Goal: Information Seeking & Learning: Check status

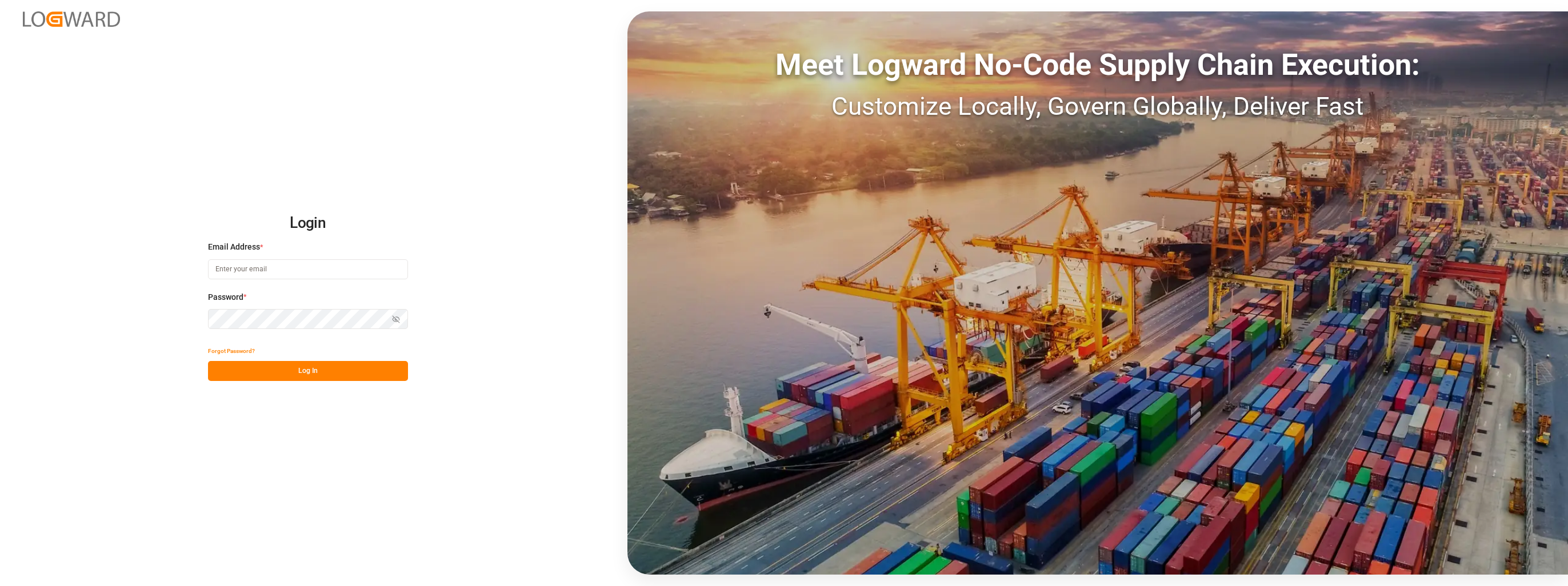
type input "[EMAIL_ADDRESS][PERSON_NAME][DOMAIN_NAME]"
click at [267, 373] on button "Log In" at bounding box center [308, 371] width 200 height 20
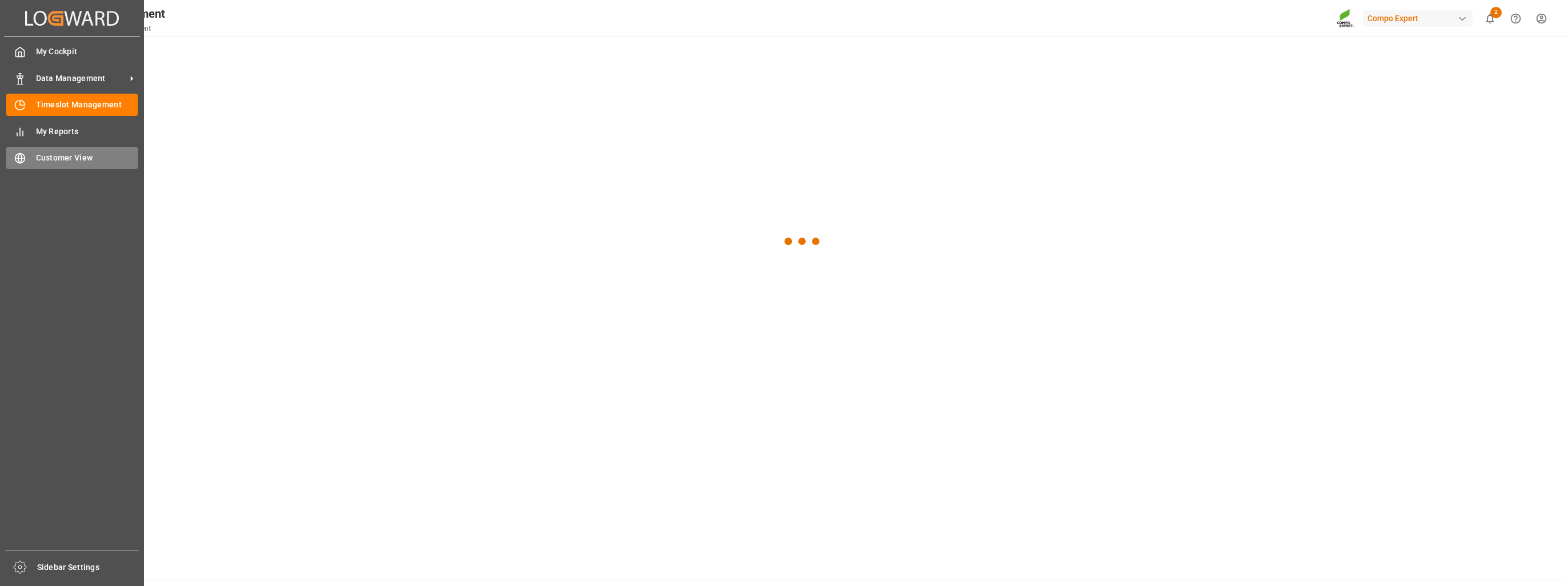
click at [7, 153] on div at bounding box center [16, 158] width 19 height 12
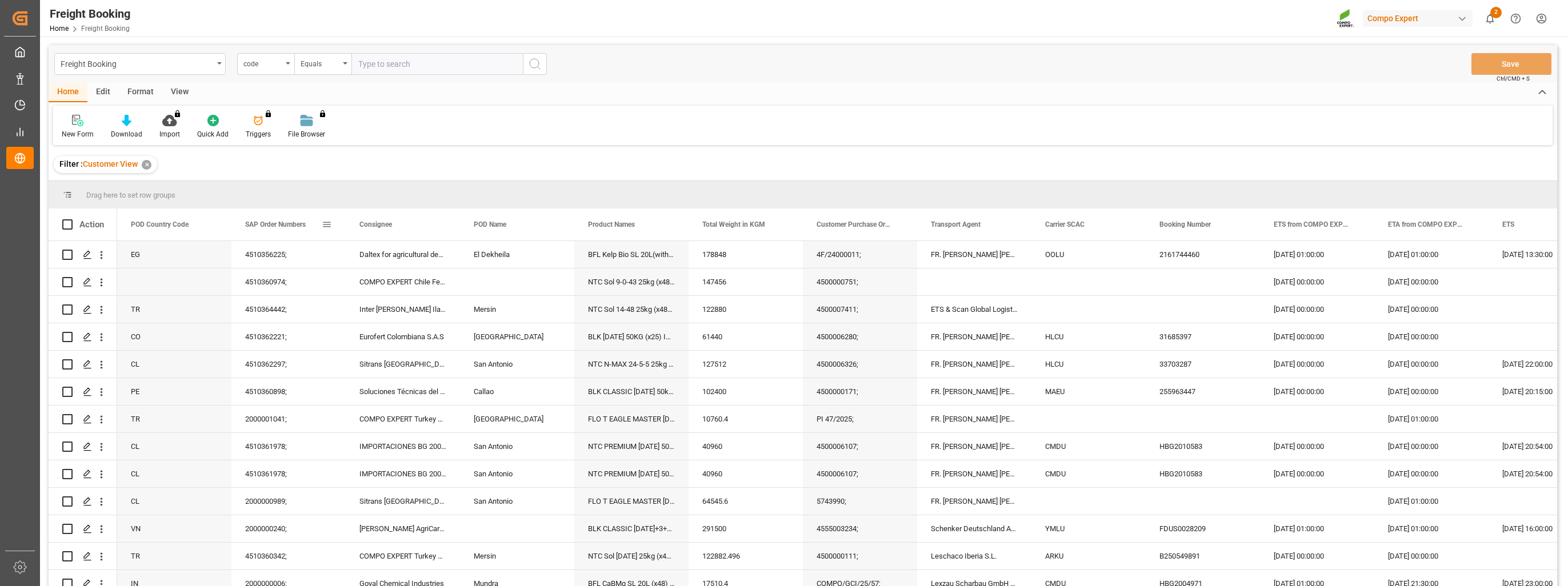
click at [328, 223] on span at bounding box center [326, 224] width 10 height 10
click at [394, 234] on span "filter" at bounding box center [393, 227] width 51 height 21
click at [377, 254] on div "Equals" at bounding box center [374, 258] width 96 height 9
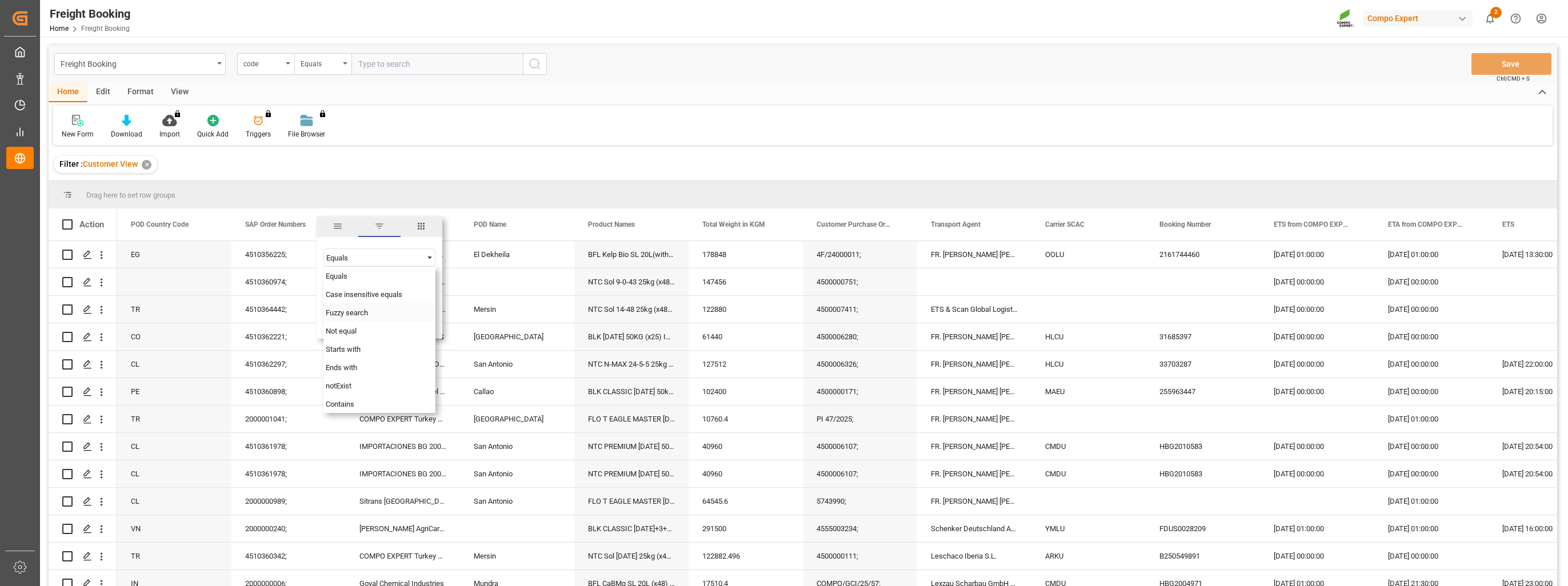
click at [375, 315] on div "Fuzzy search" at bounding box center [379, 312] width 112 height 18
click at [354, 291] on input "Filter Value" at bounding box center [379, 286] width 112 height 23
paste input "2"
type input "2000001054"
click at [391, 327] on button "Apply" at bounding box center [394, 321] width 21 height 12
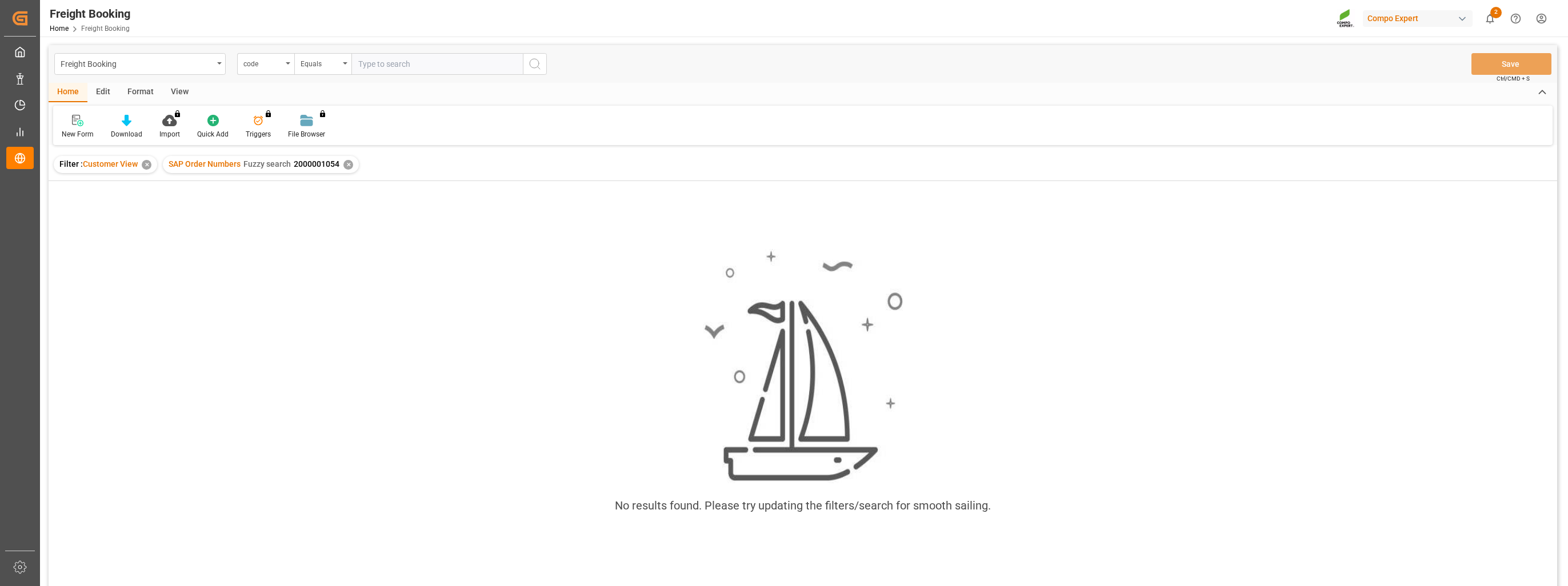
click at [347, 164] on div "✕" at bounding box center [348, 165] width 10 height 10
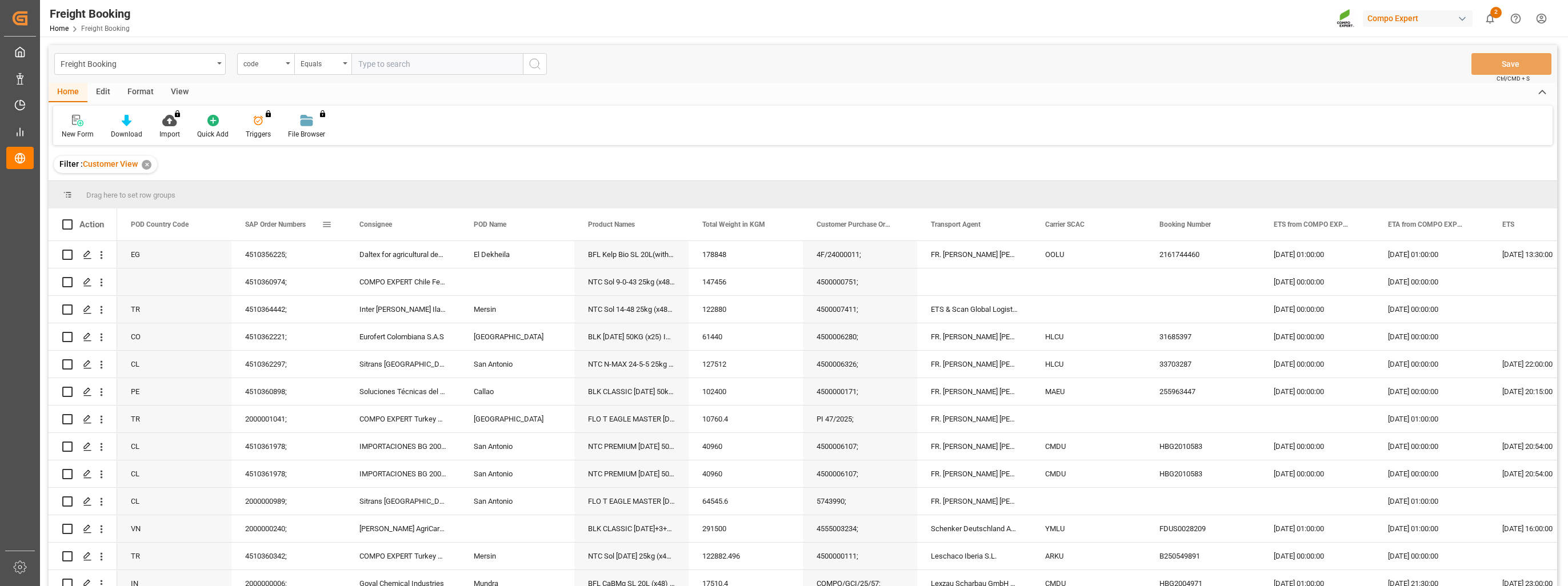
click at [328, 226] on span at bounding box center [326, 224] width 10 height 10
click at [370, 259] on div "Equals" at bounding box center [374, 258] width 96 height 9
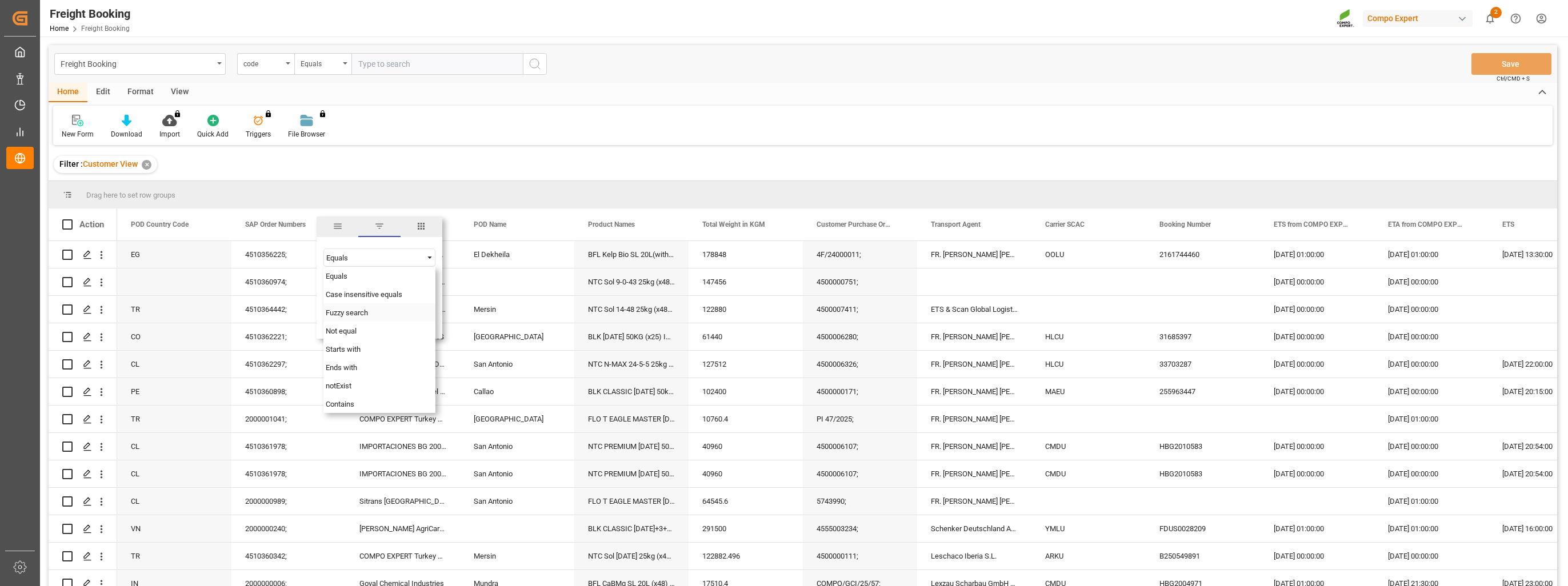
click at [355, 312] on span "Fuzzy search" at bounding box center [346, 313] width 42 height 9
click at [356, 285] on input "Filter Value" at bounding box center [379, 286] width 112 height 23
type input "2000001045"
click at [392, 325] on button "Apply" at bounding box center [394, 321] width 21 height 12
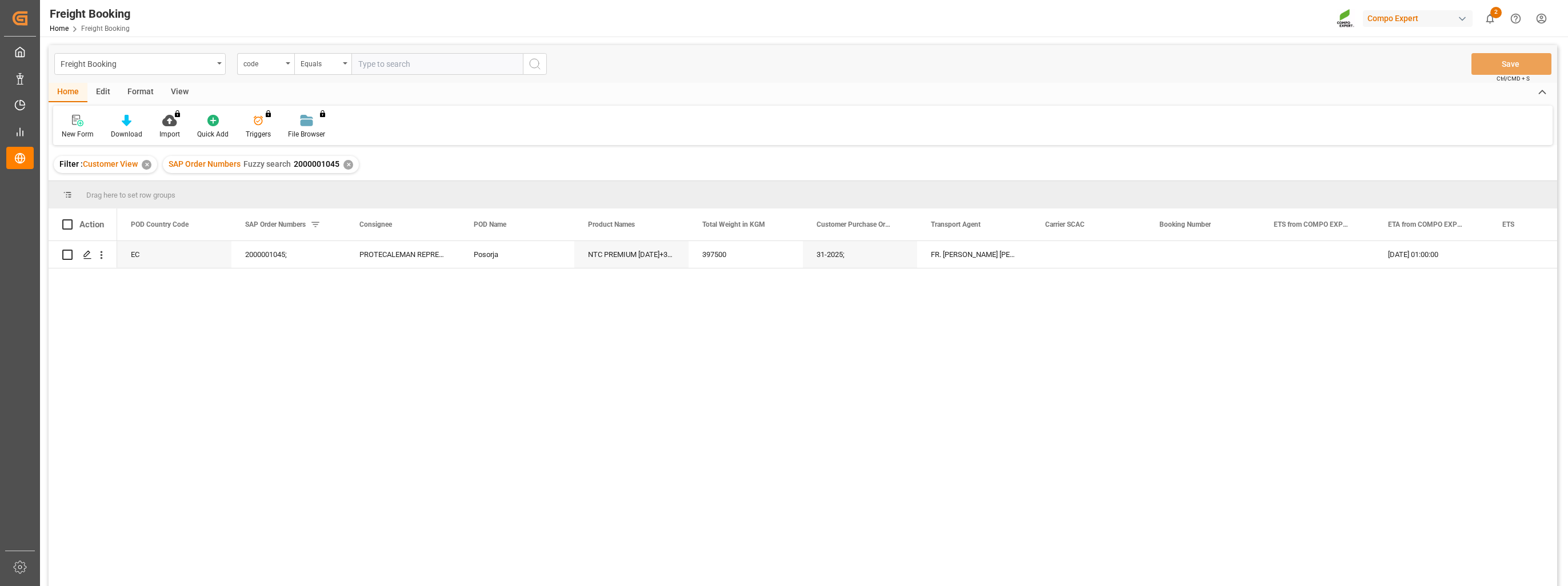
click at [351, 164] on div "✕" at bounding box center [348, 165] width 10 height 10
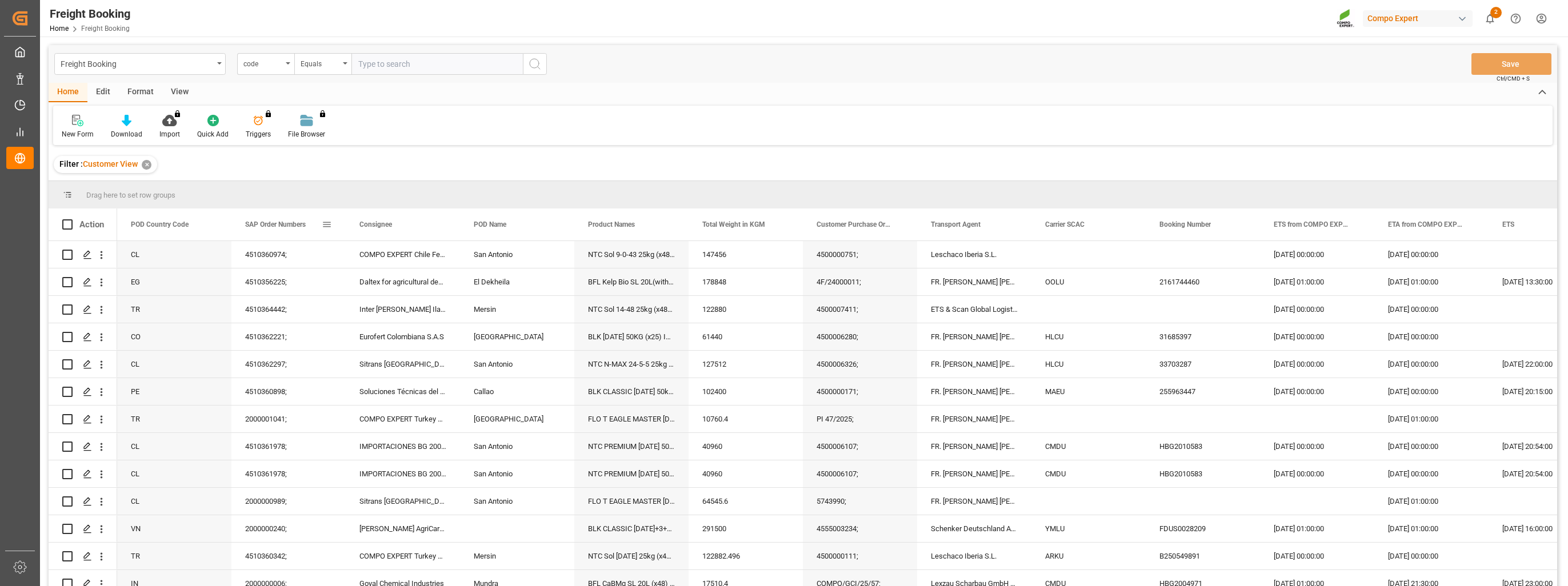
click at [323, 225] on span at bounding box center [326, 224] width 10 height 10
click at [376, 262] on div "Equals" at bounding box center [374, 258] width 96 height 9
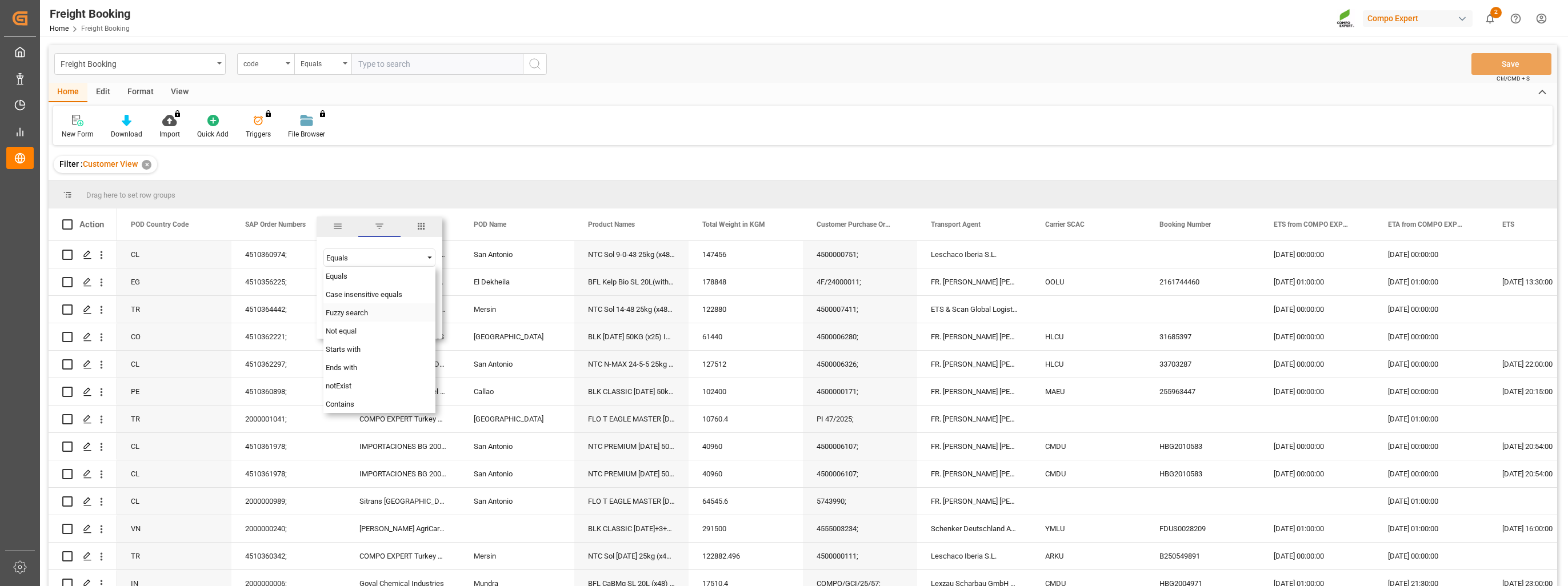
click at [367, 310] on span "Fuzzy search" at bounding box center [346, 313] width 42 height 9
click at [342, 287] on input "Filter Value" at bounding box center [379, 286] width 112 height 23
paste input "2000000854"
type input "2000000854"
click at [398, 321] on button "Apply" at bounding box center [394, 321] width 21 height 12
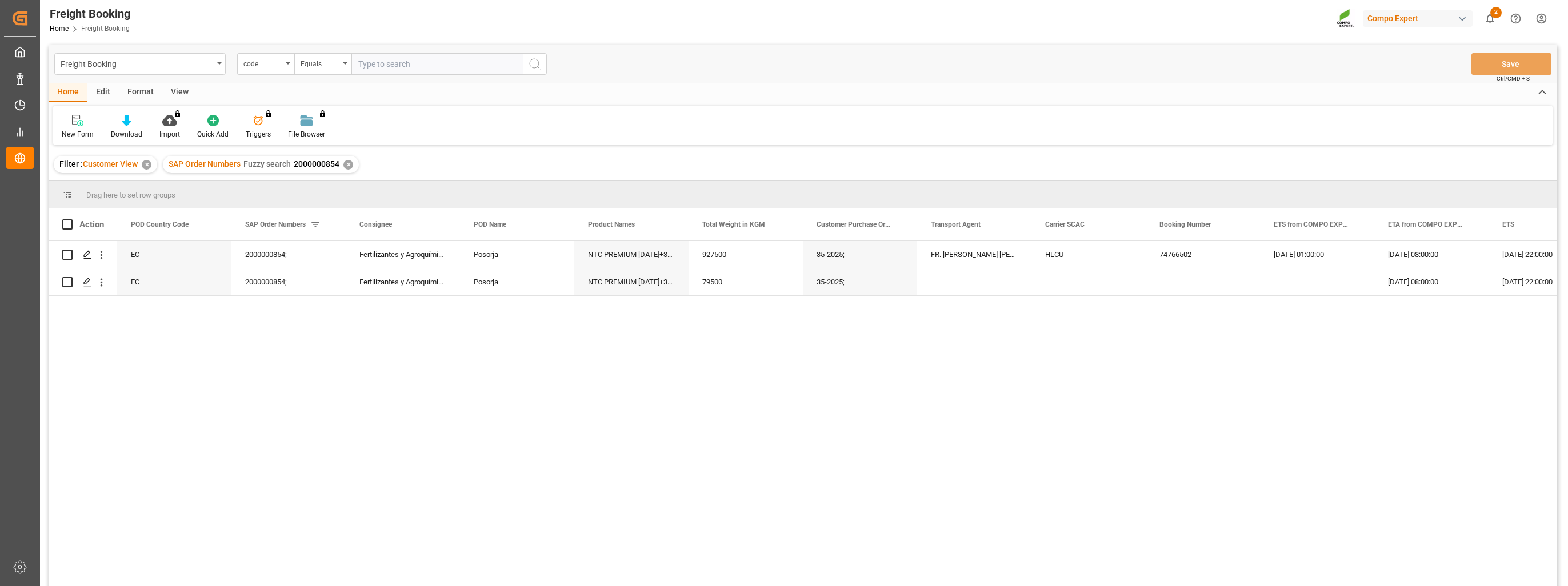
click at [891, 475] on div "EC 2000000854; Fertilizantes y Agroquímicos, Europeos Eurofert S.A. Posorja NTC…" at bounding box center [837, 417] width 1440 height 352
click at [1271, 198] on div "Drag here to set row groups" at bounding box center [803, 195] width 1509 height 27
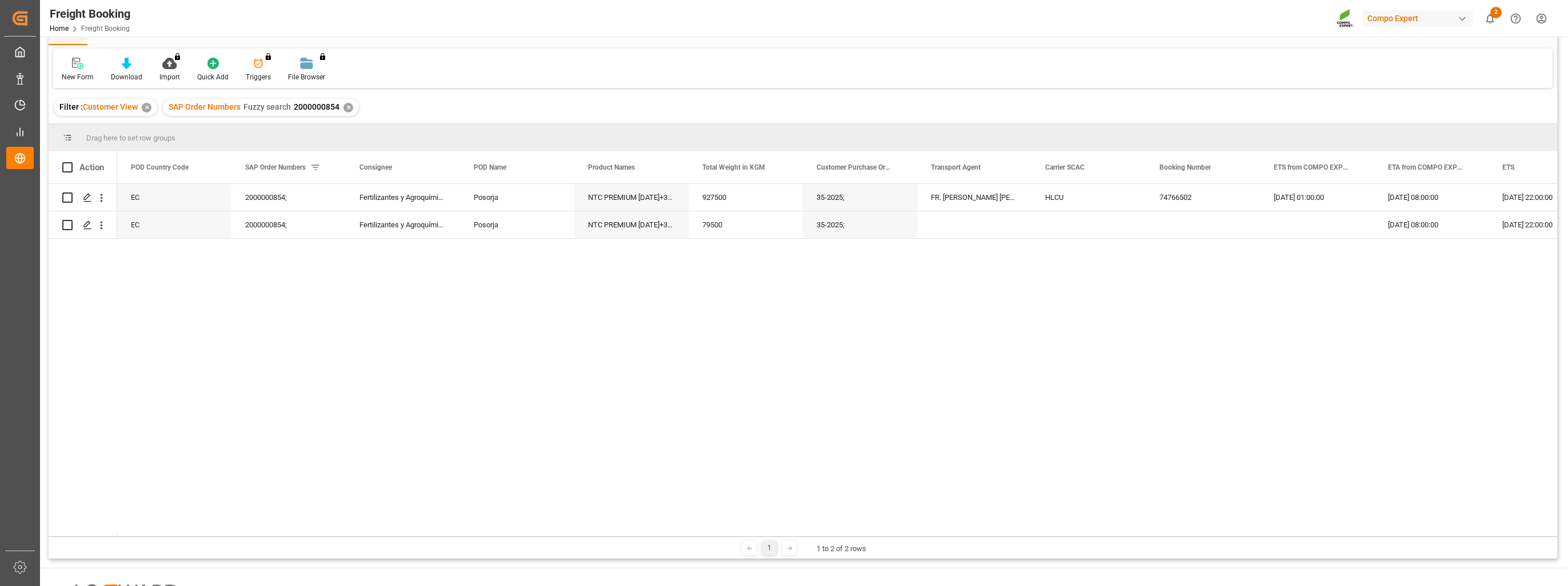
click at [346, 108] on div "✕" at bounding box center [348, 108] width 10 height 10
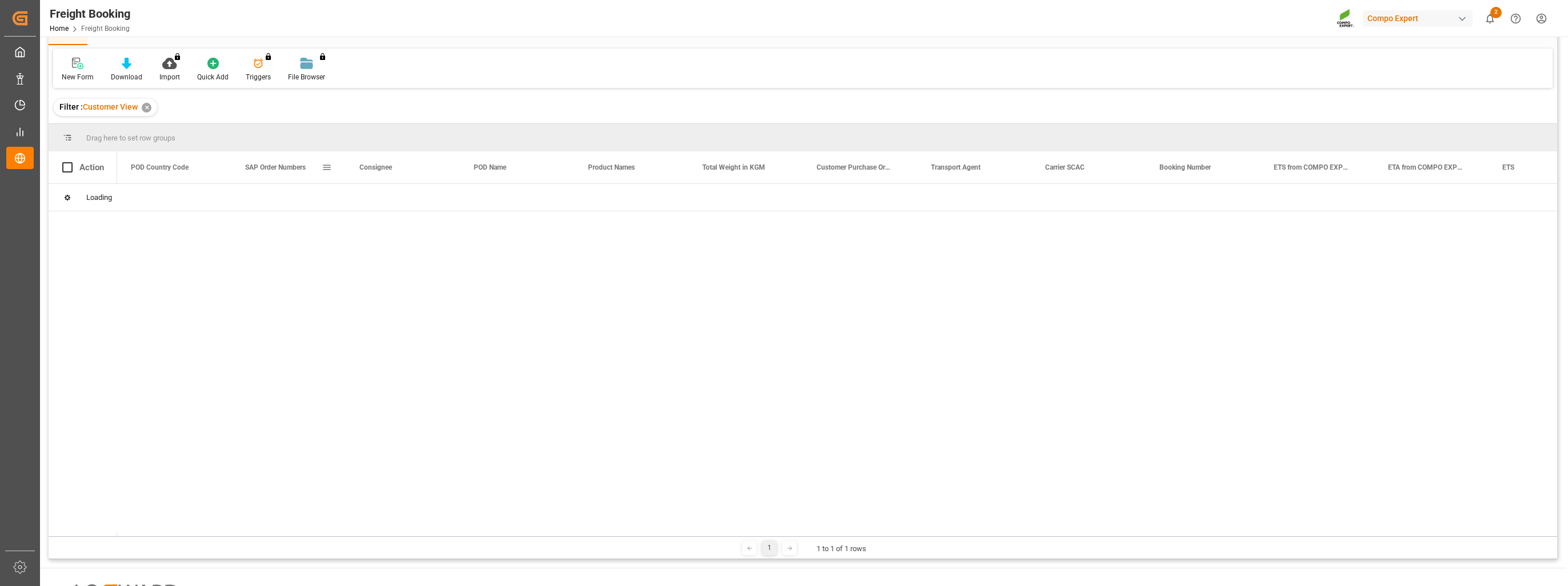
click at [330, 168] on span at bounding box center [326, 167] width 10 height 10
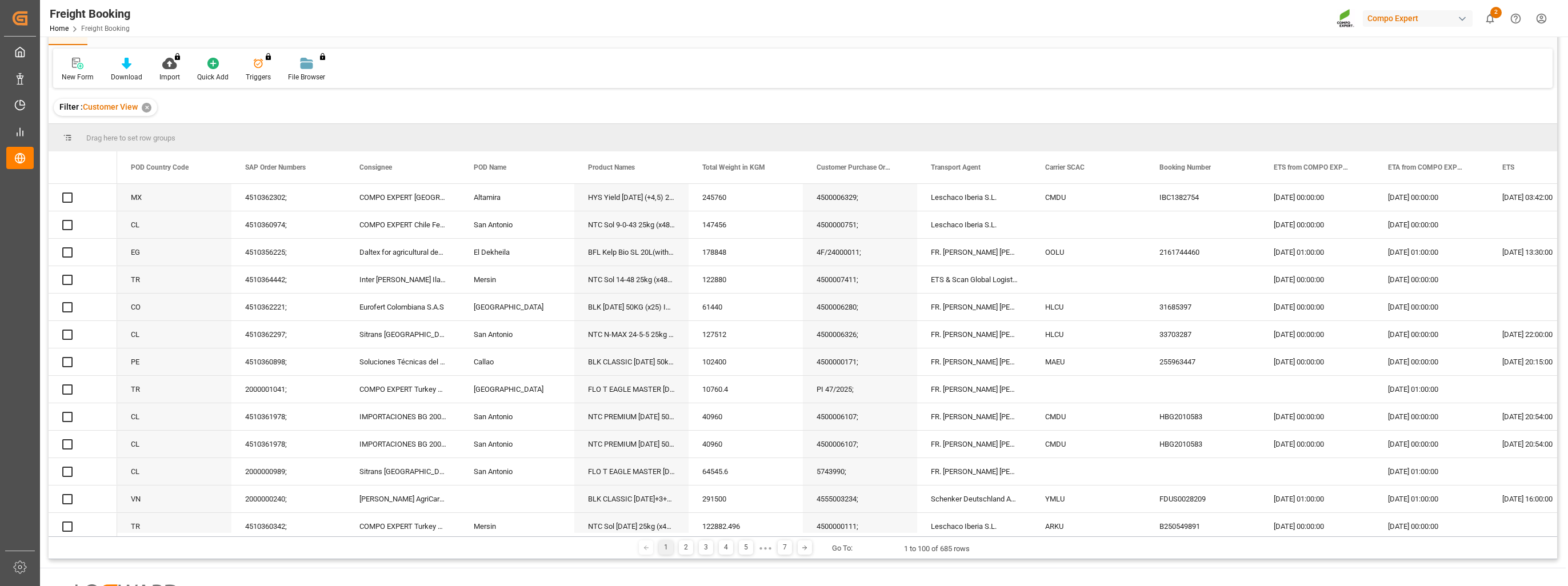
click at [365, 201] on div "COMPO EXPERT [GEOGRAPHIC_DATA]" at bounding box center [403, 197] width 114 height 27
click at [303, 170] on span "SAP Order Numbers" at bounding box center [275, 167] width 60 height 8
click at [326, 168] on span at bounding box center [326, 167] width 10 height 10
click at [384, 200] on div "Equals" at bounding box center [374, 201] width 96 height 9
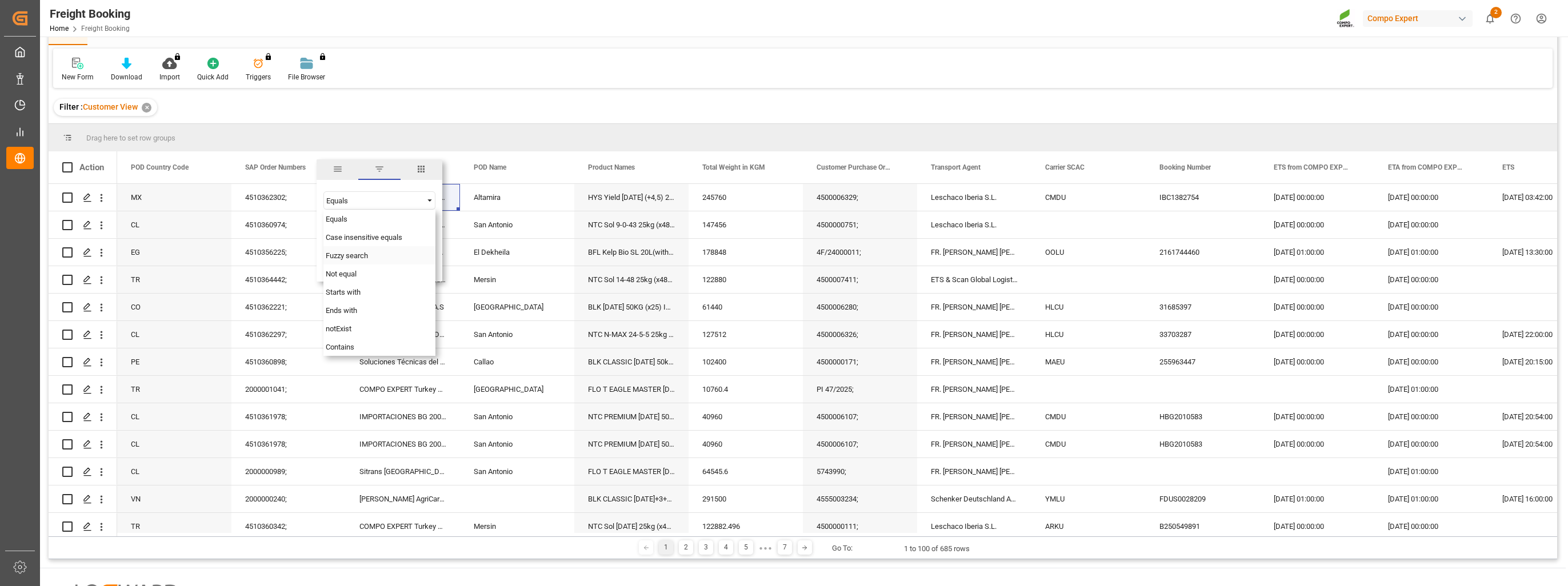
click at [369, 257] on div "Fuzzy search" at bounding box center [379, 255] width 112 height 18
click at [358, 229] on input "Filter Value" at bounding box center [379, 229] width 112 height 23
paste input "2000000504"
type input "2000000504"
click at [387, 262] on button "Apply" at bounding box center [394, 264] width 21 height 12
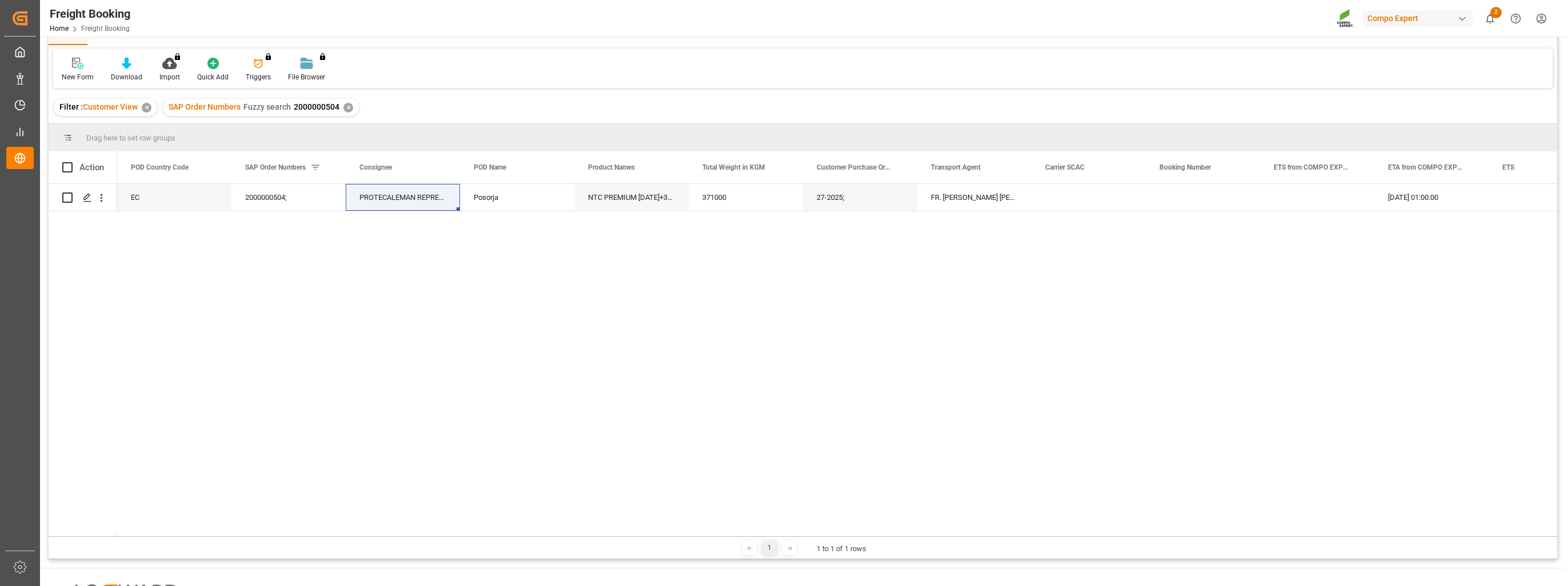
click at [349, 107] on div "✕" at bounding box center [348, 108] width 10 height 10
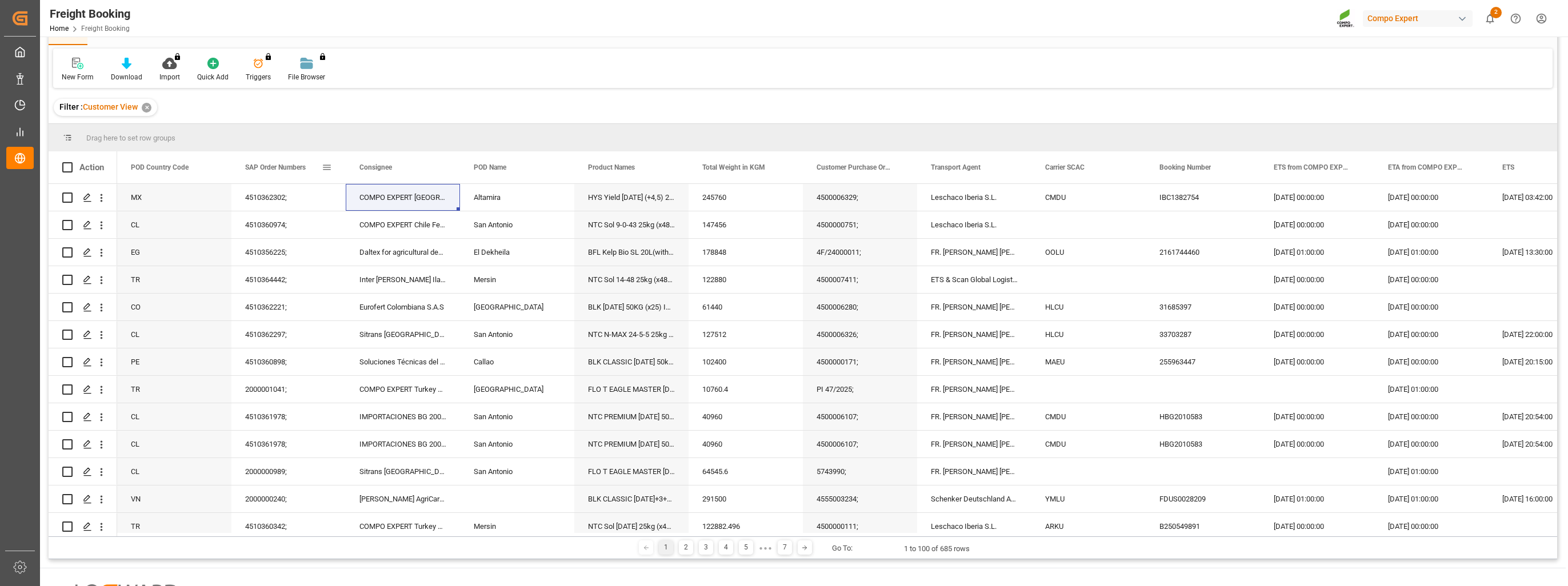
click at [326, 164] on span at bounding box center [326, 167] width 10 height 10
type input "2000001025"
click at [414, 201] on div "Equals" at bounding box center [374, 201] width 96 height 9
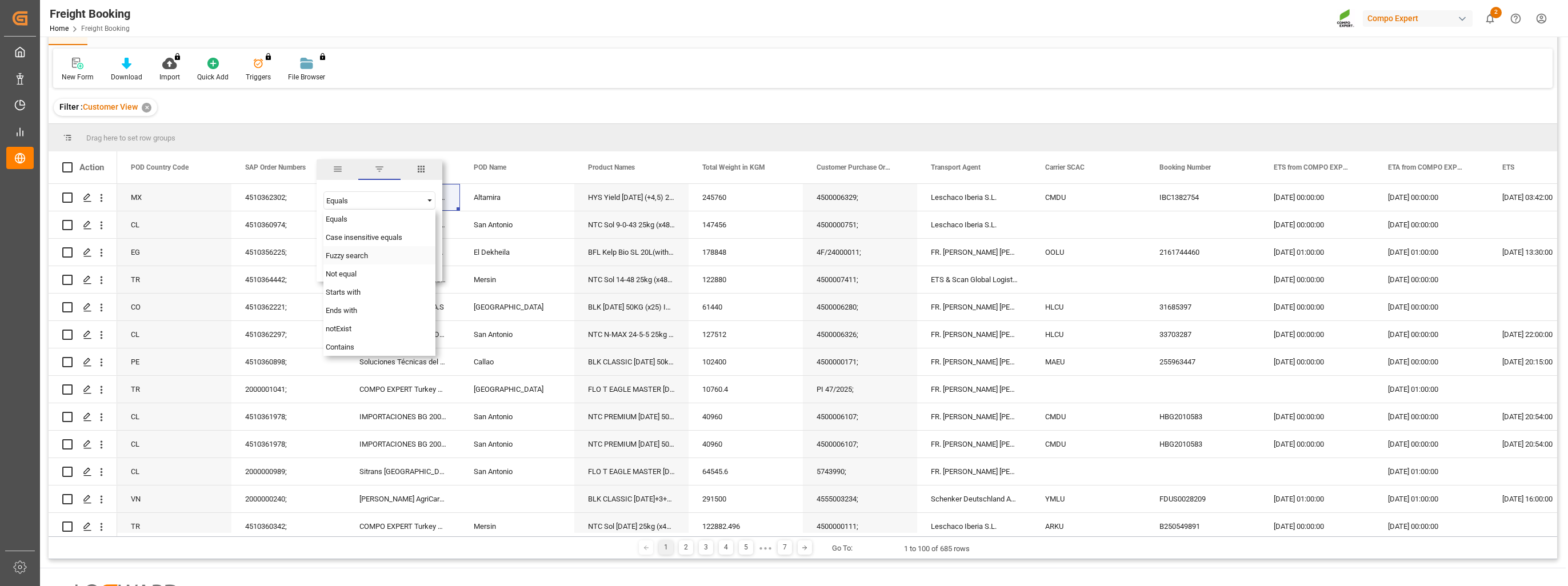
click at [375, 256] on div "Fuzzy search" at bounding box center [379, 255] width 112 height 18
click at [399, 264] on button "Apply" at bounding box center [394, 264] width 21 height 12
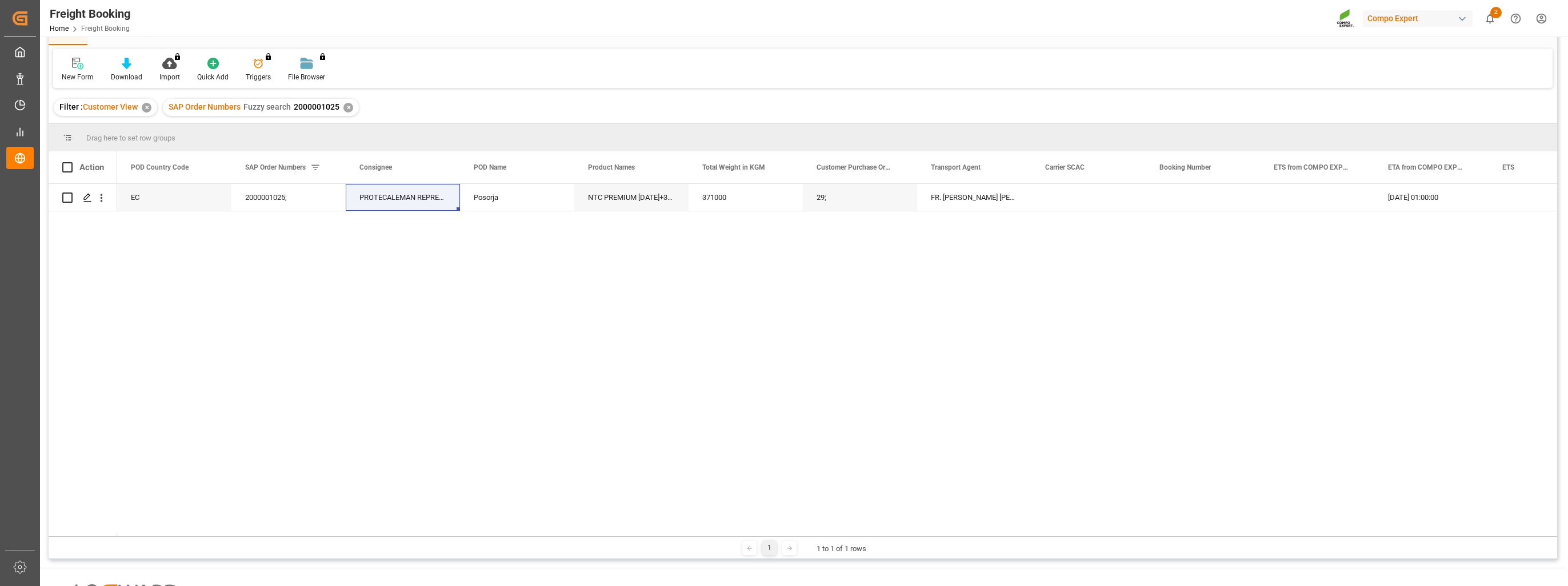
click at [340, 110] on div "SAP Order Numbers Fuzzy search 2000001025 ✕" at bounding box center [261, 107] width 196 height 17
click at [348, 107] on div "✕" at bounding box center [348, 108] width 10 height 10
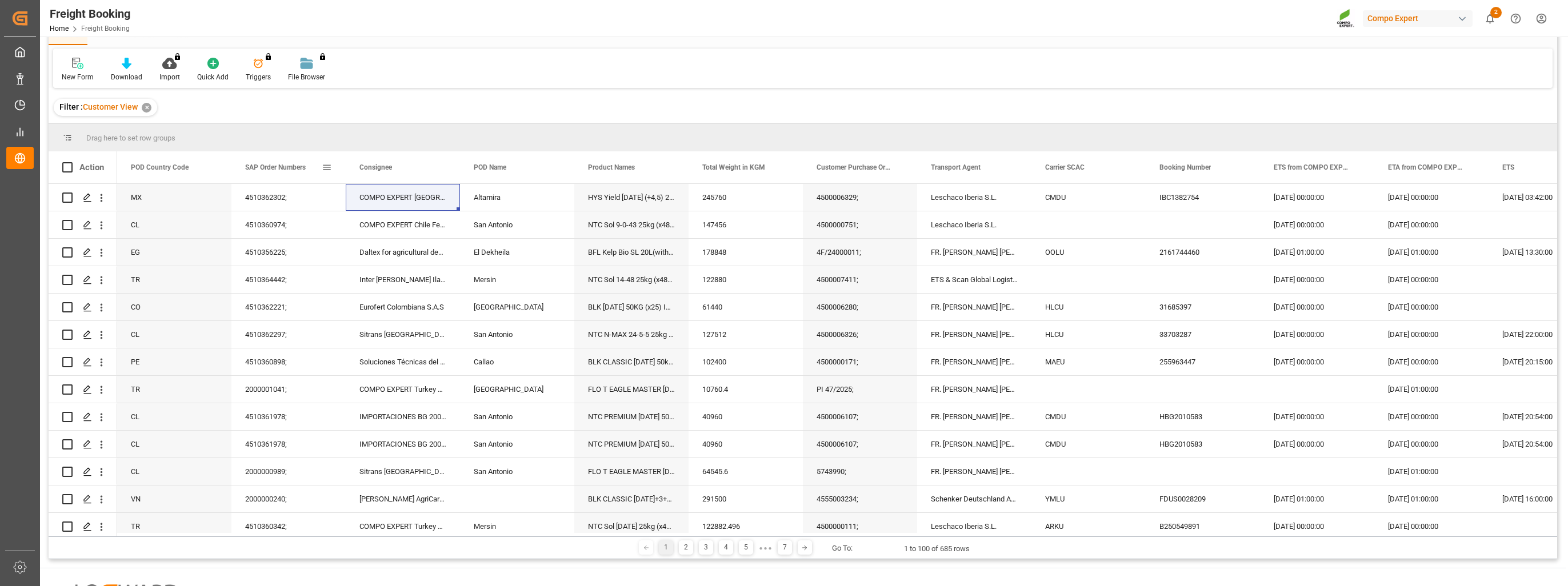
click at [329, 164] on span at bounding box center [326, 167] width 10 height 10
click at [382, 201] on div "Equals" at bounding box center [374, 201] width 96 height 9
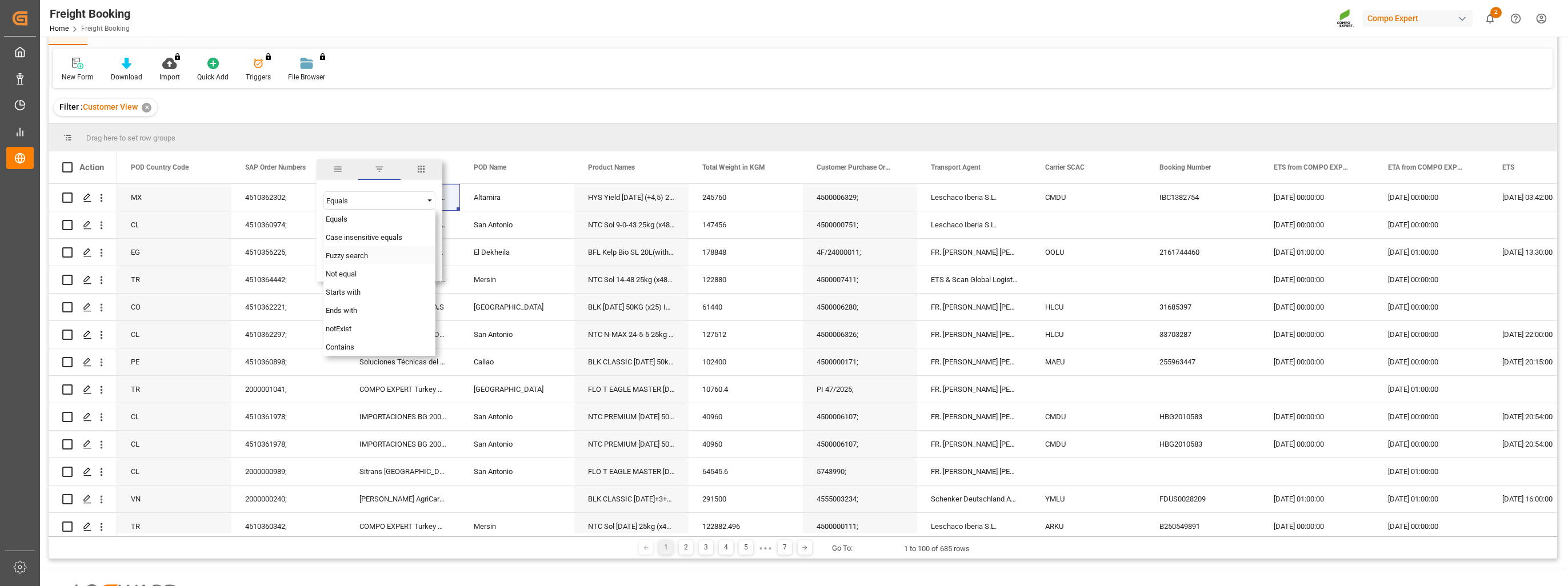
click at [366, 257] on span "Fuzzy search" at bounding box center [346, 256] width 42 height 9
click at [359, 234] on input "Filter Value" at bounding box center [379, 229] width 112 height 23
paste input "2000000014"
type input "2000000014"
click at [387, 267] on button "Apply" at bounding box center [394, 264] width 21 height 12
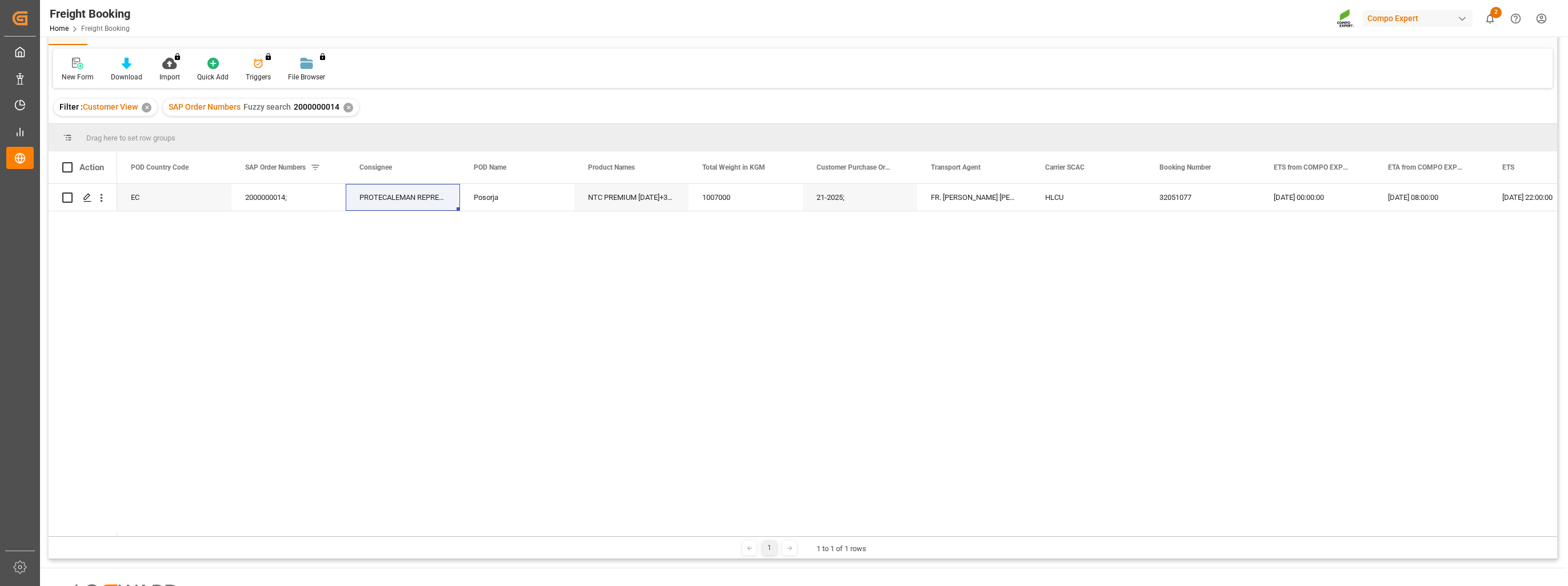
click at [348, 108] on div "✕" at bounding box center [348, 108] width 10 height 10
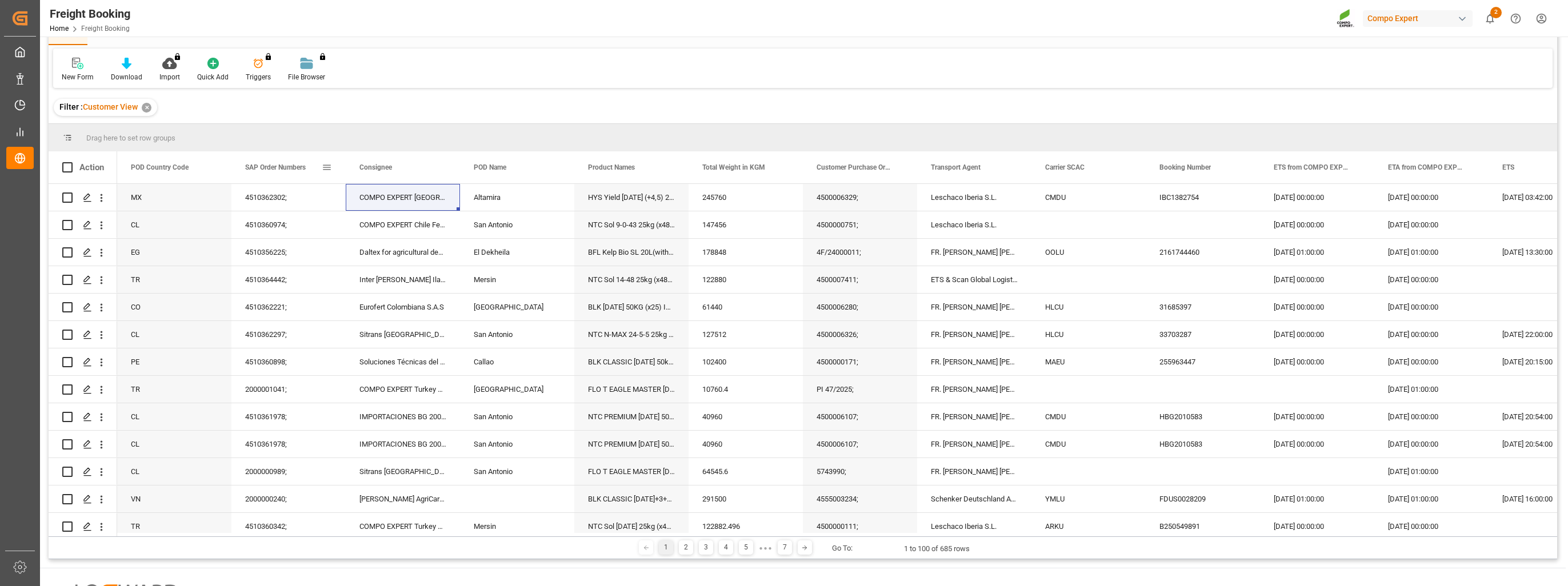
click at [323, 170] on span at bounding box center [326, 167] width 10 height 10
click at [425, 198] on span "Filtering operator" at bounding box center [429, 200] width 10 height 10
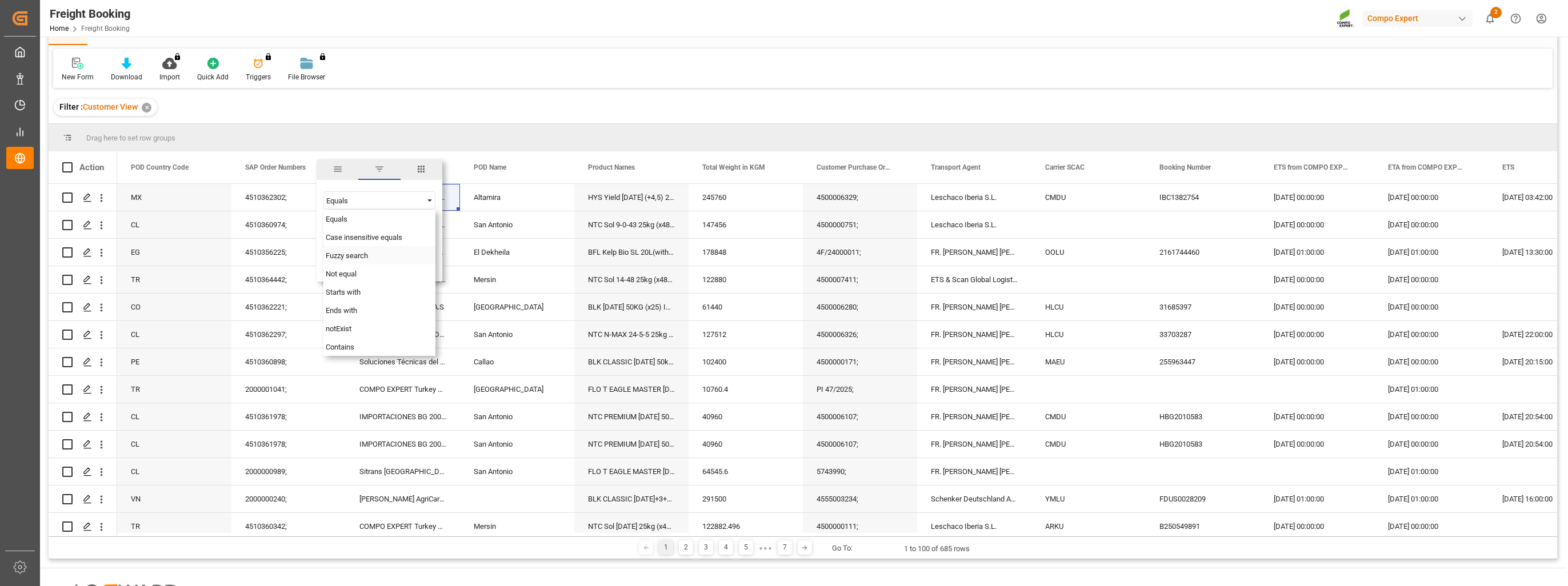
click at [382, 253] on div "Fuzzy search" at bounding box center [379, 255] width 112 height 18
click at [340, 228] on input "Filter Value" at bounding box center [379, 229] width 112 height 23
paste input "2000000040"
type input "2000000040"
click at [388, 260] on button "Apply" at bounding box center [394, 264] width 21 height 12
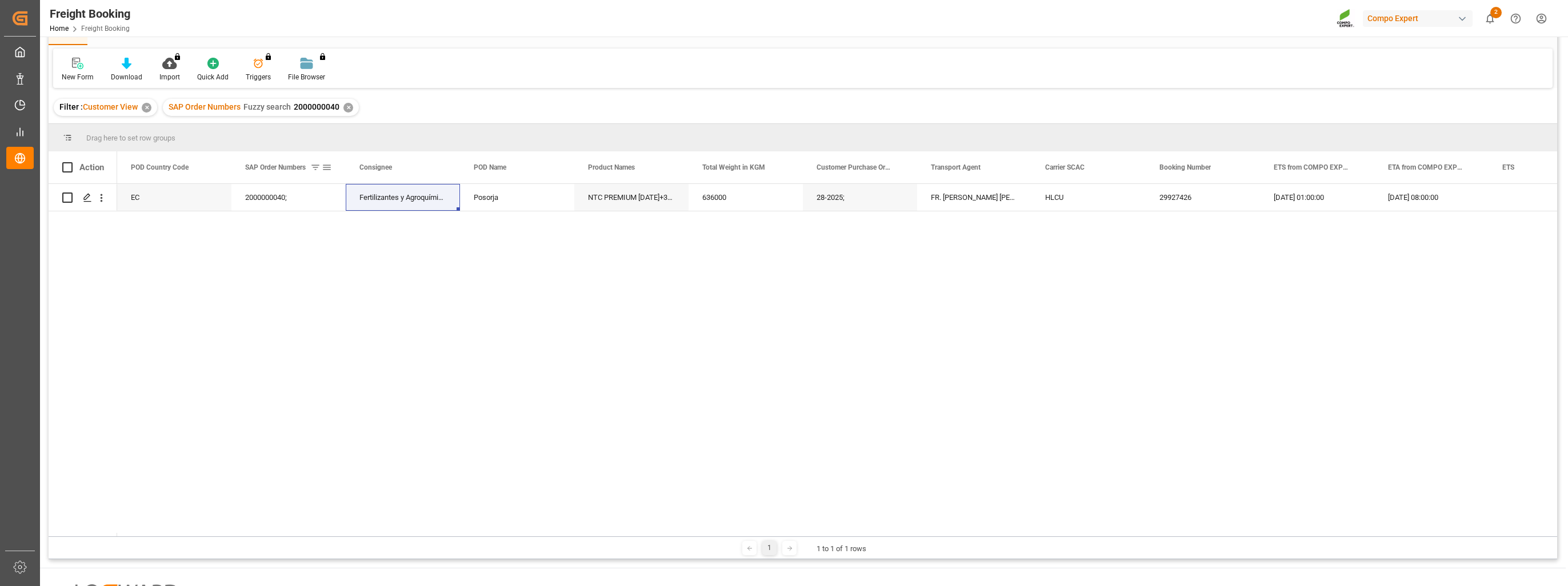
click at [311, 168] on span at bounding box center [315, 167] width 10 height 10
click at [352, 108] on div "✕" at bounding box center [348, 108] width 10 height 10
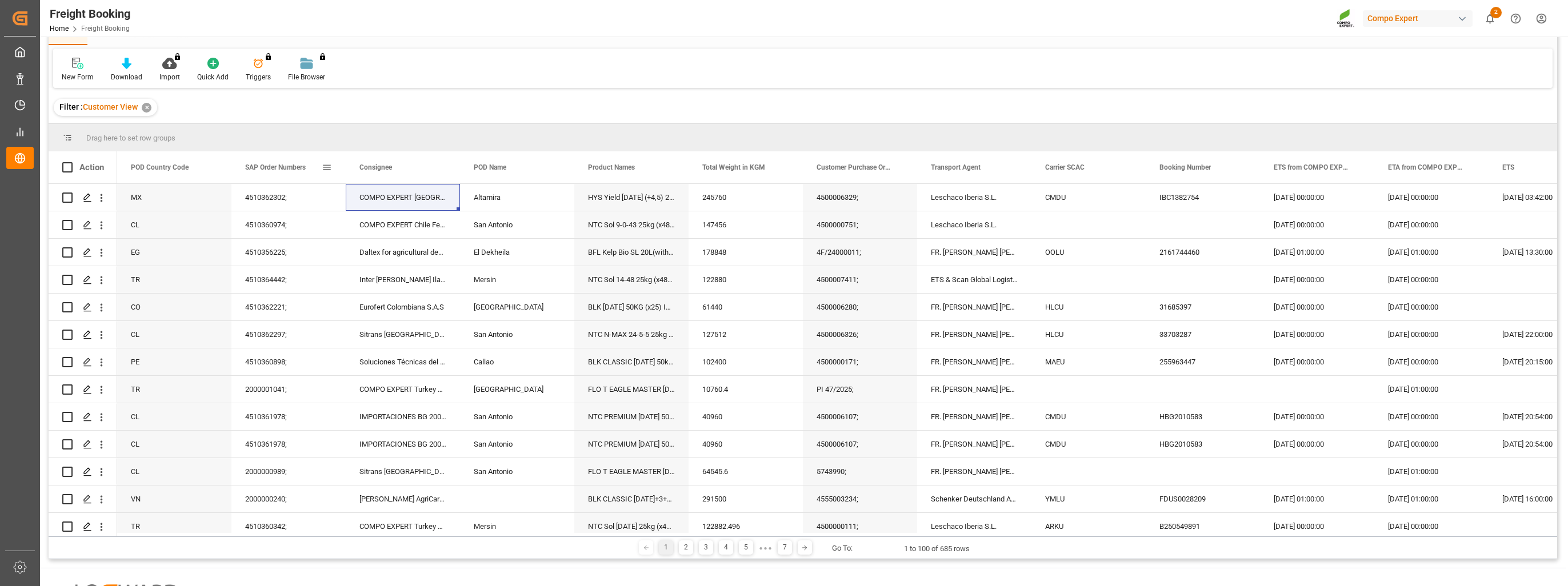
click at [330, 170] on span at bounding box center [326, 167] width 10 height 10
click at [353, 203] on div "Equals" at bounding box center [374, 201] width 96 height 9
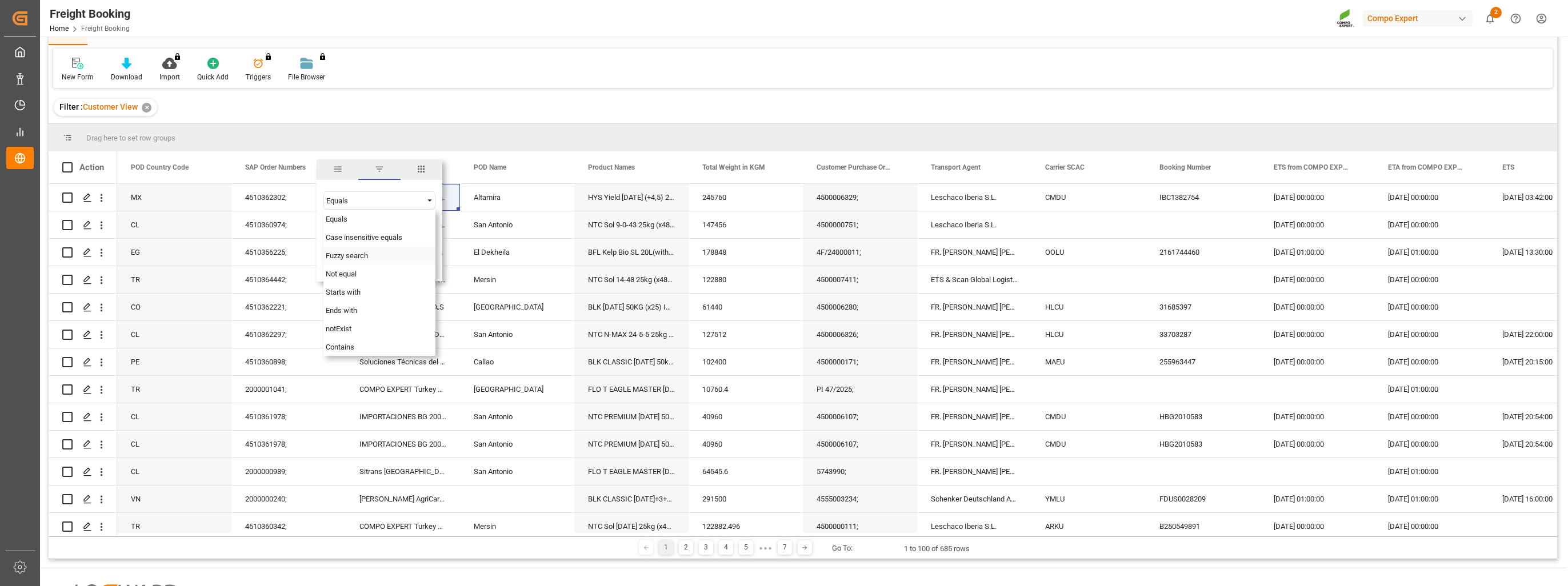
click at [350, 256] on span "Fuzzy search" at bounding box center [346, 256] width 42 height 9
click at [352, 225] on input "Filter Value" at bounding box center [379, 229] width 112 height 23
paste input "2000001075"
type input "2000001075"
click at [391, 265] on button "Apply" at bounding box center [394, 264] width 21 height 12
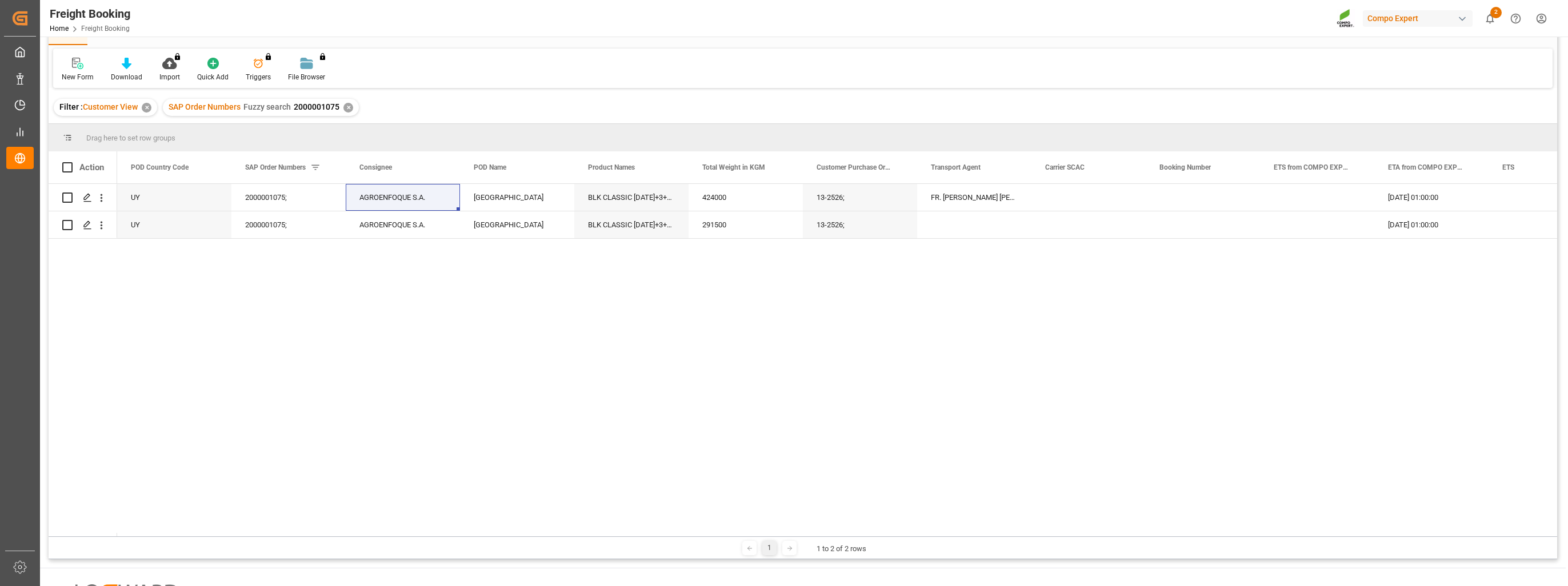
click at [322, 264] on div "UY 2000001075; AGROENFOQUE S.A. Montevideo BLK CLASSIC [DATE]+3+TE BULK; 424000…" at bounding box center [837, 360] width 1440 height 352
click at [349, 108] on div "✕" at bounding box center [348, 108] width 10 height 10
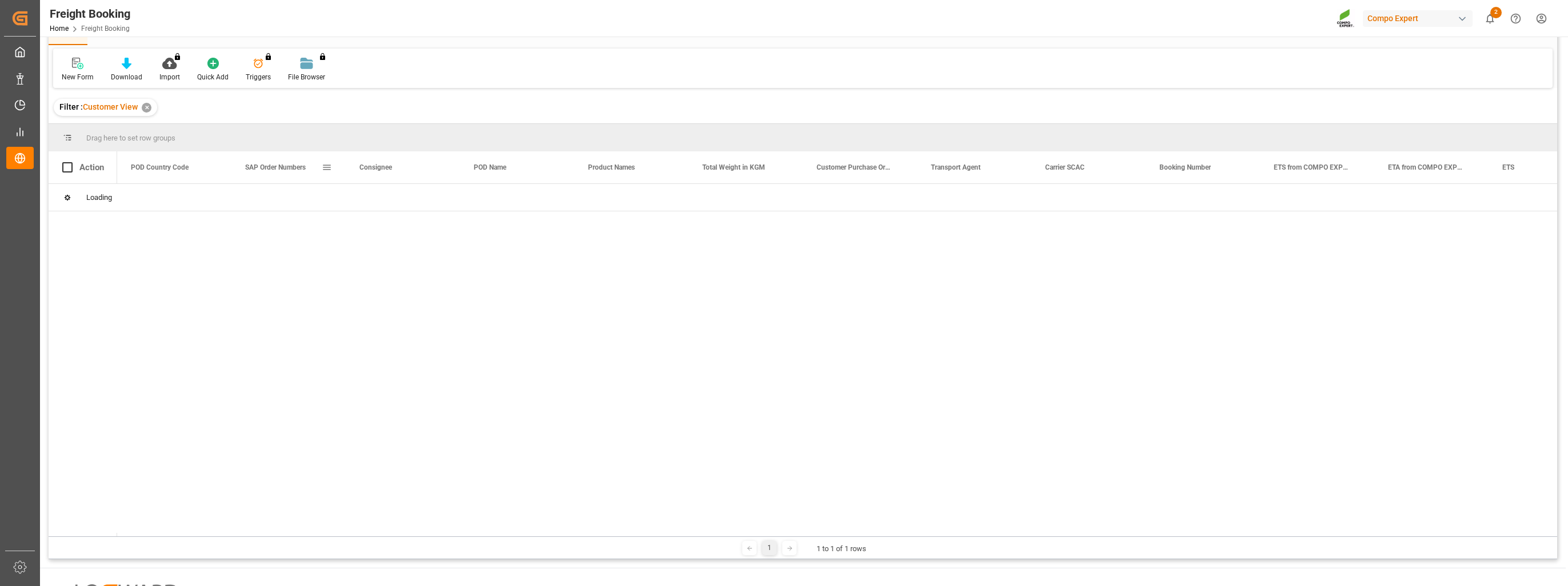
click at [323, 163] on span at bounding box center [326, 167] width 10 height 10
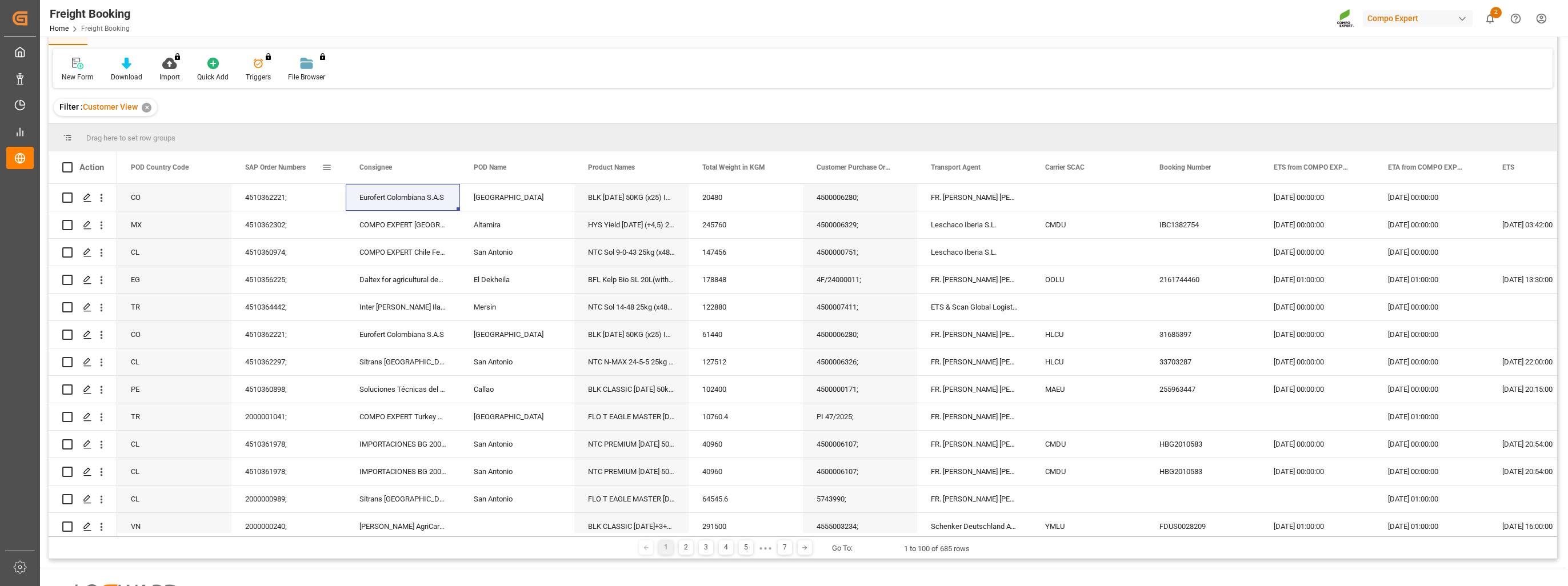
click at [329, 164] on span at bounding box center [326, 167] width 10 height 10
click at [362, 221] on input "Filter Value" at bounding box center [379, 229] width 112 height 23
type input "2000001076"
click at [398, 206] on div "Equals" at bounding box center [379, 200] width 112 height 18
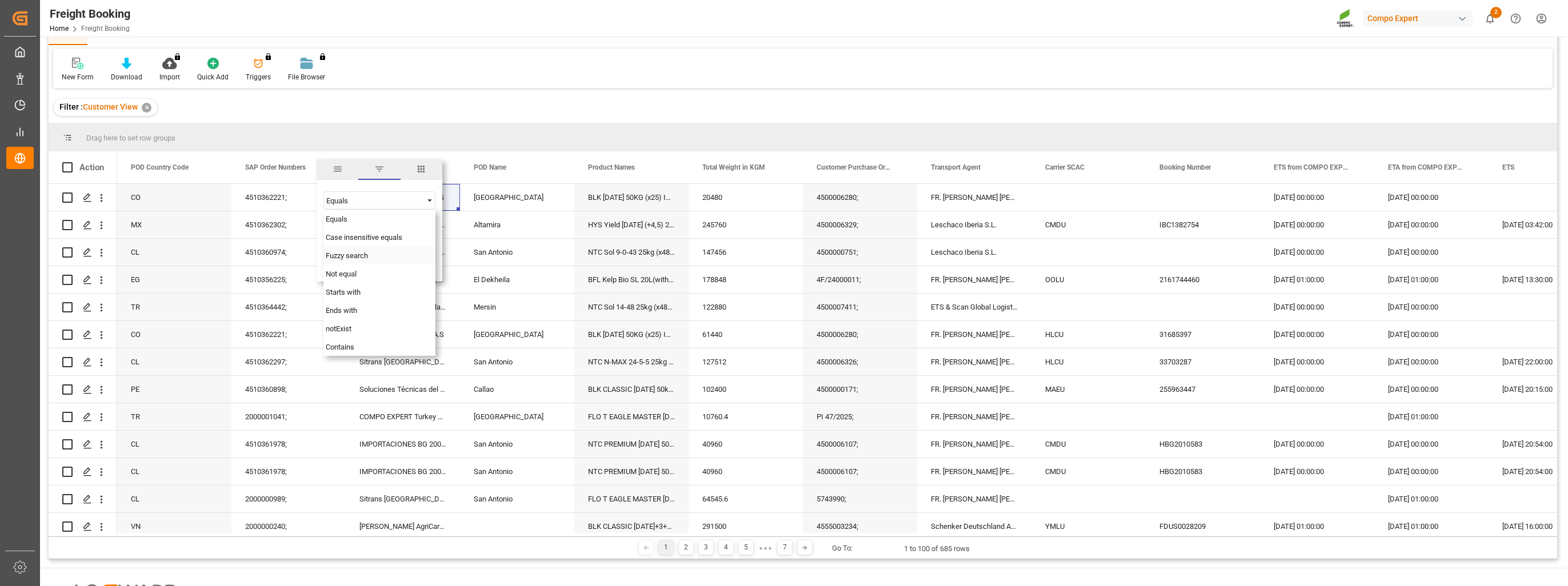
click at [375, 253] on div "Fuzzy search" at bounding box center [379, 255] width 112 height 18
click at [390, 263] on button "Apply" at bounding box center [394, 264] width 21 height 12
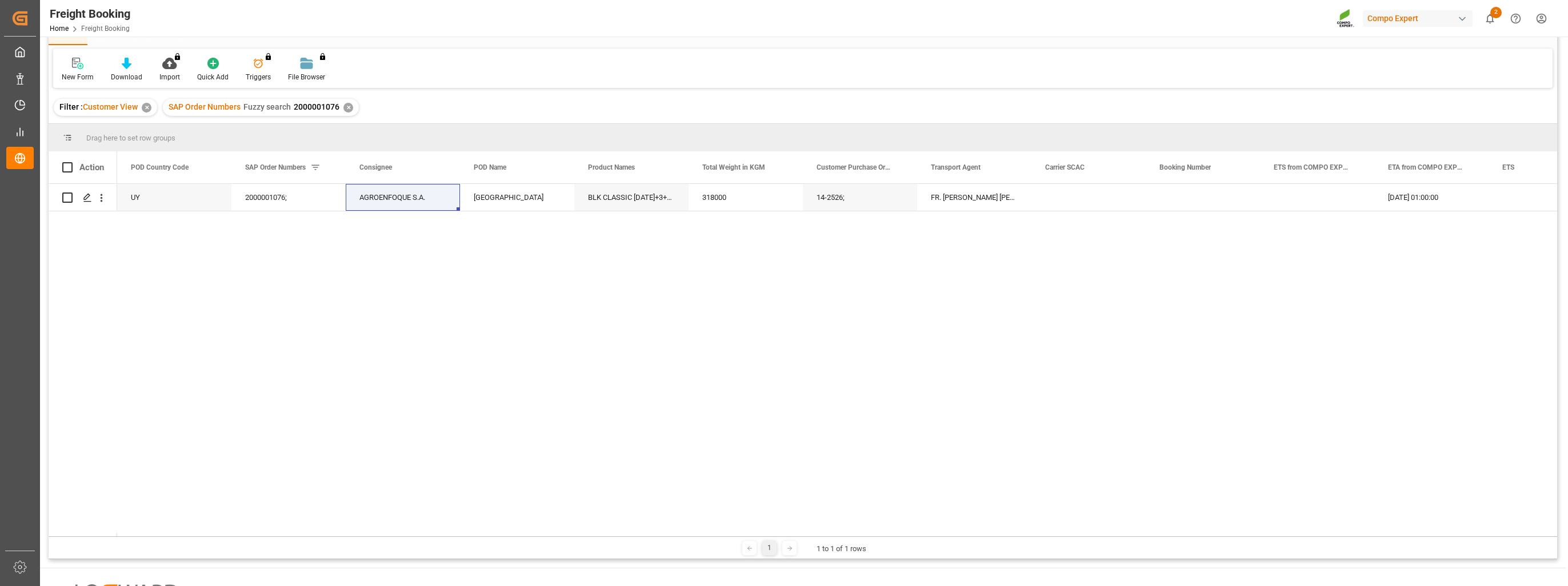
click at [348, 109] on div "✕" at bounding box center [348, 108] width 10 height 10
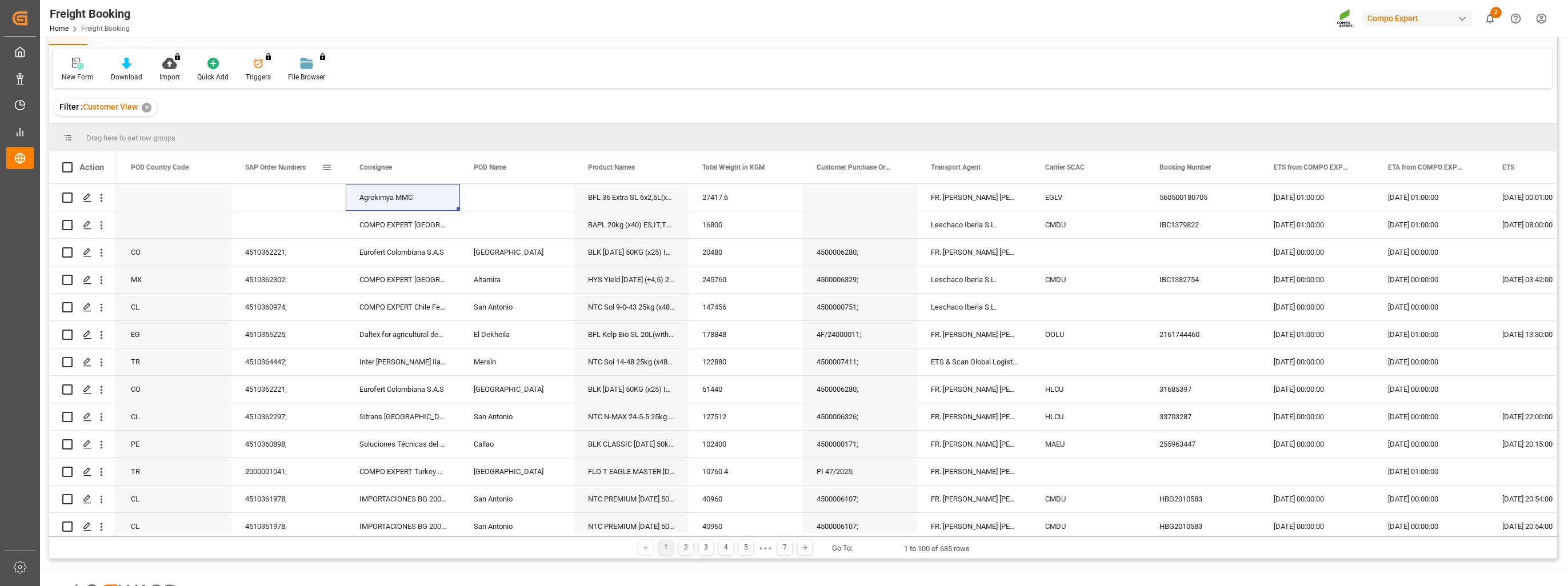
click at [329, 169] on span at bounding box center [326, 167] width 10 height 10
click at [363, 195] on div "Equals" at bounding box center [379, 200] width 112 height 18
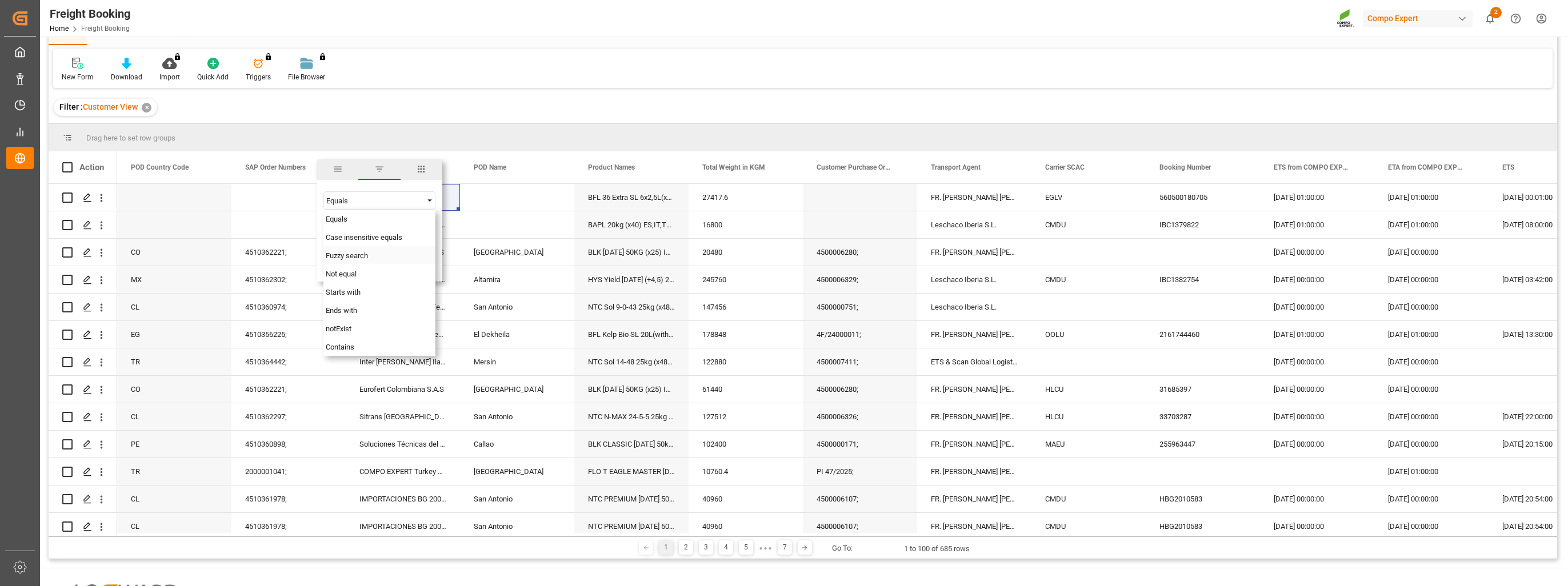
click at [355, 259] on span "Fuzzy search" at bounding box center [346, 256] width 42 height 9
click at [360, 228] on input "Filter Value" at bounding box center [379, 229] width 112 height 23
paste input "2000001086"
type input "2000001086"
click at [393, 270] on div "Apply Clear" at bounding box center [379, 264] width 125 height 30
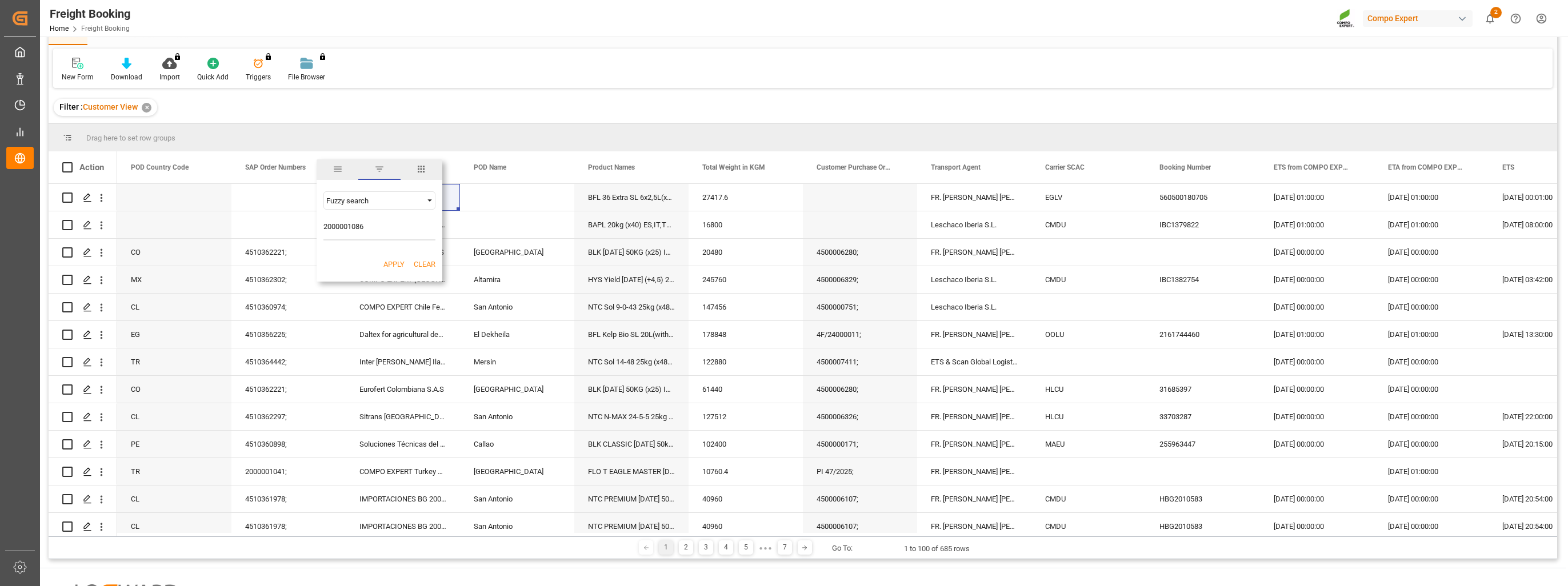
click at [393, 259] on button "Apply" at bounding box center [394, 264] width 21 height 12
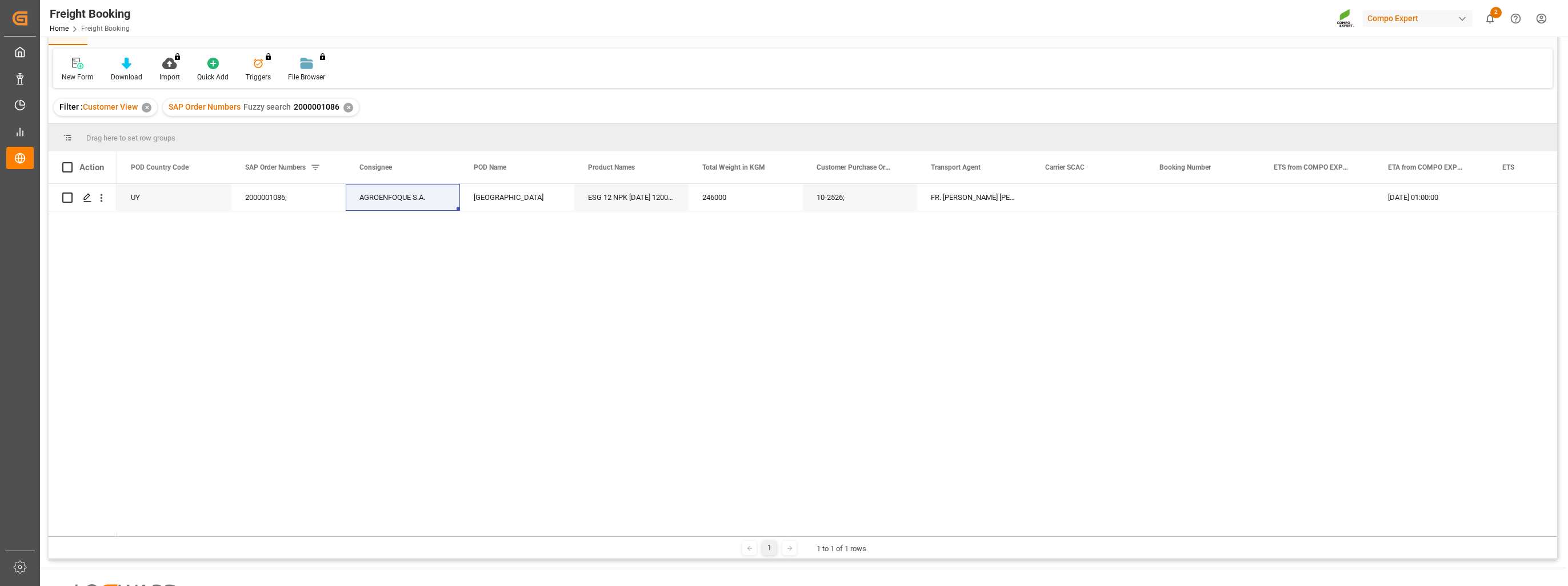
click at [348, 106] on div "✕" at bounding box center [348, 108] width 10 height 10
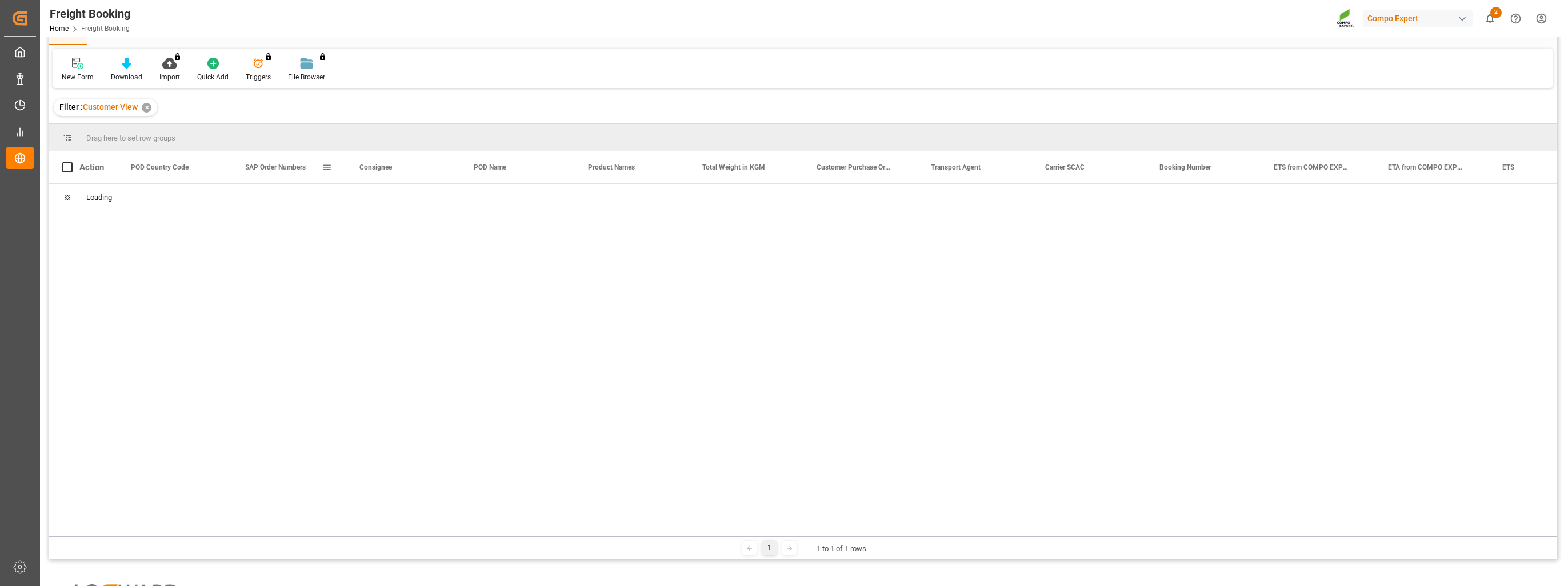
click at [329, 167] on span at bounding box center [326, 167] width 10 height 10
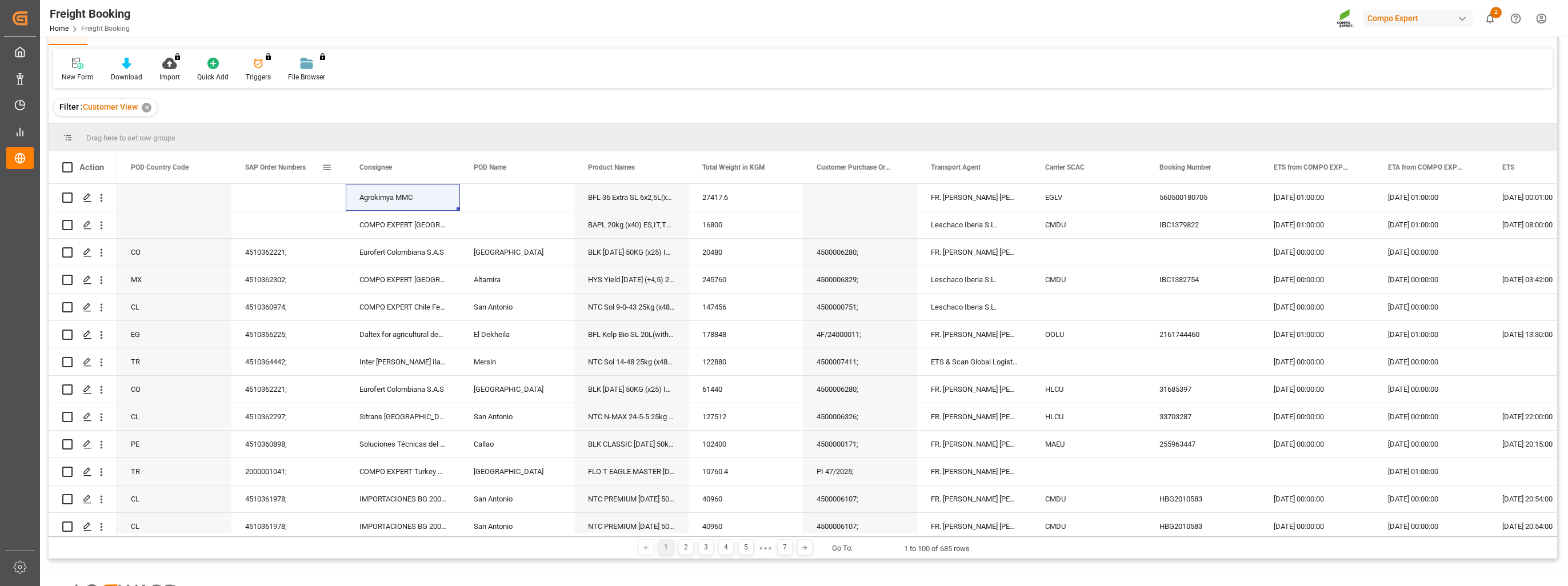
click at [325, 169] on span at bounding box center [326, 167] width 10 height 10
click at [408, 206] on div "Equals" at bounding box center [379, 200] width 112 height 18
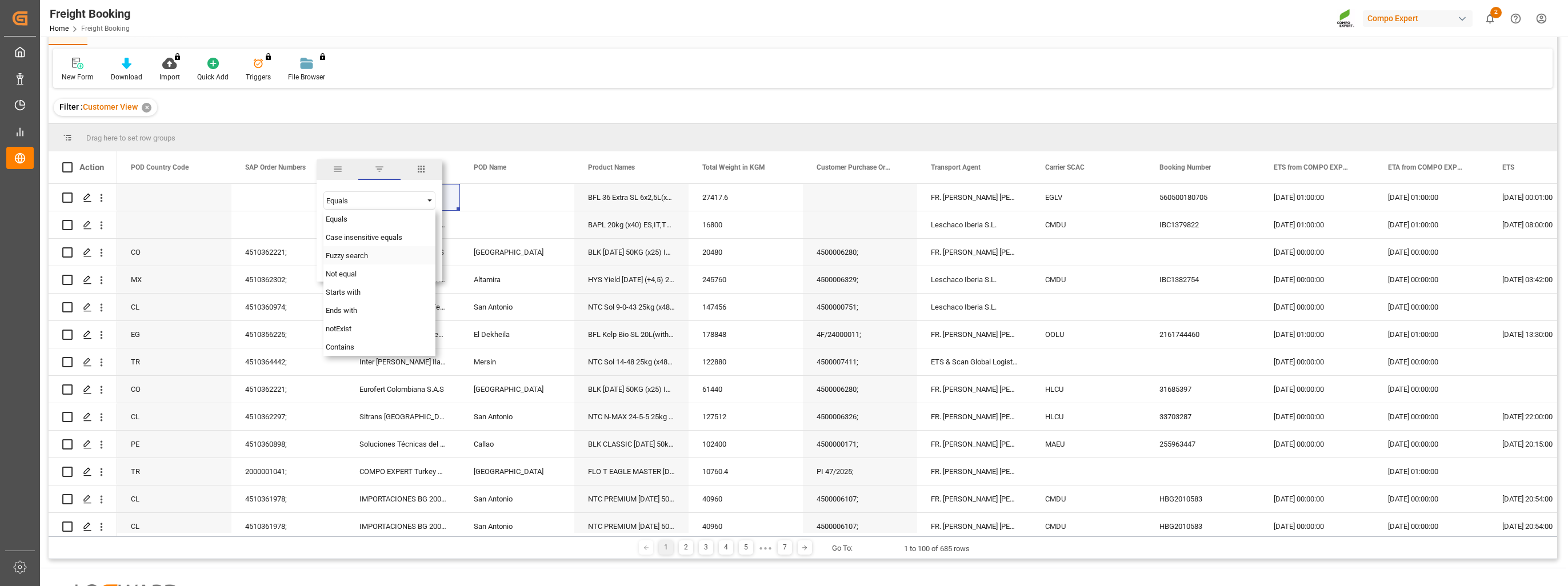
click at [370, 254] on div "Fuzzy search" at bounding box center [379, 255] width 112 height 18
click at [366, 231] on input "Filter Value" at bounding box center [379, 229] width 112 height 23
paste input "2000001087"
type input "2000001087"
click at [391, 259] on button "Apply" at bounding box center [394, 264] width 21 height 12
